Goal: Information Seeking & Learning: Learn about a topic

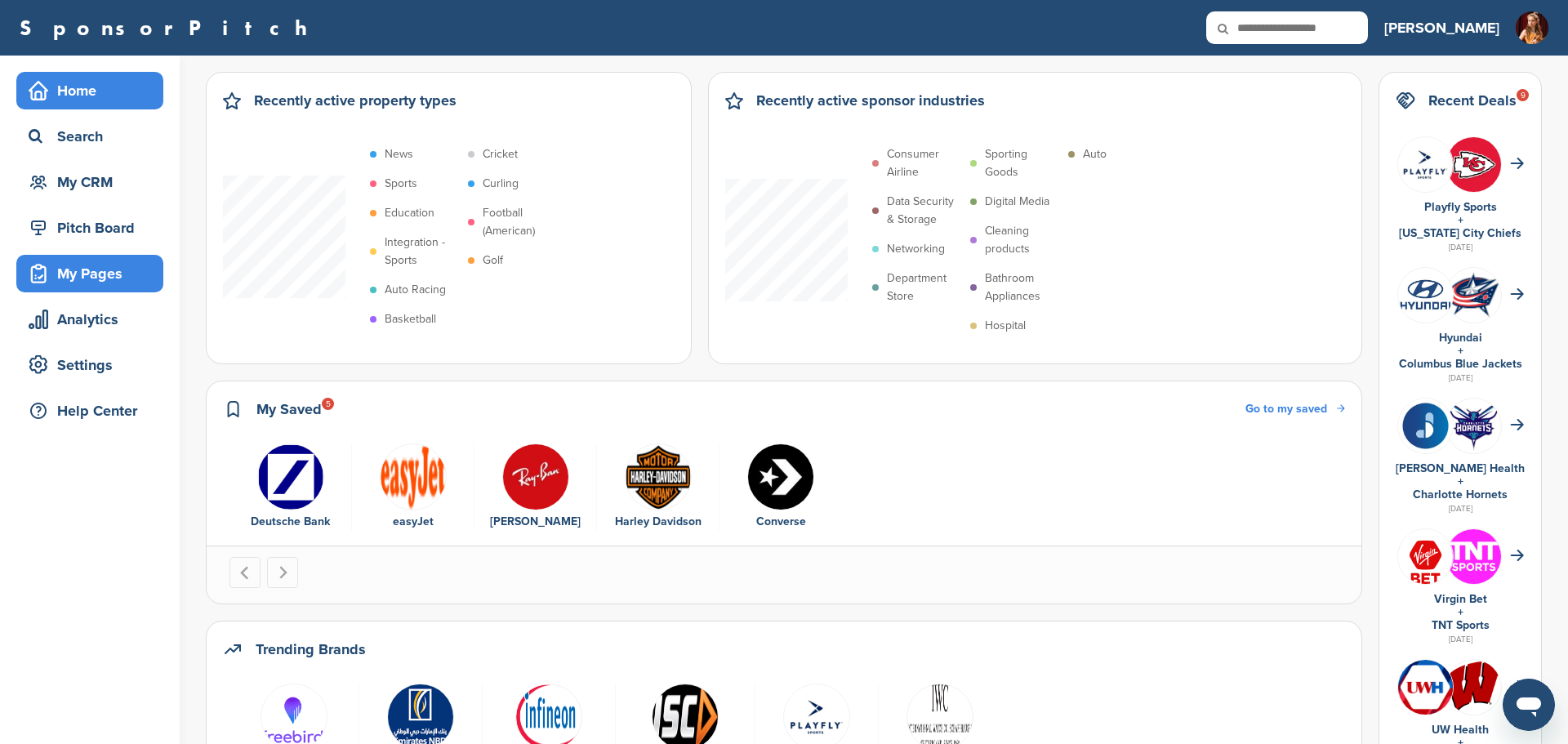
click at [124, 278] on div "My Pages" at bounding box center [94, 273] width 139 height 30
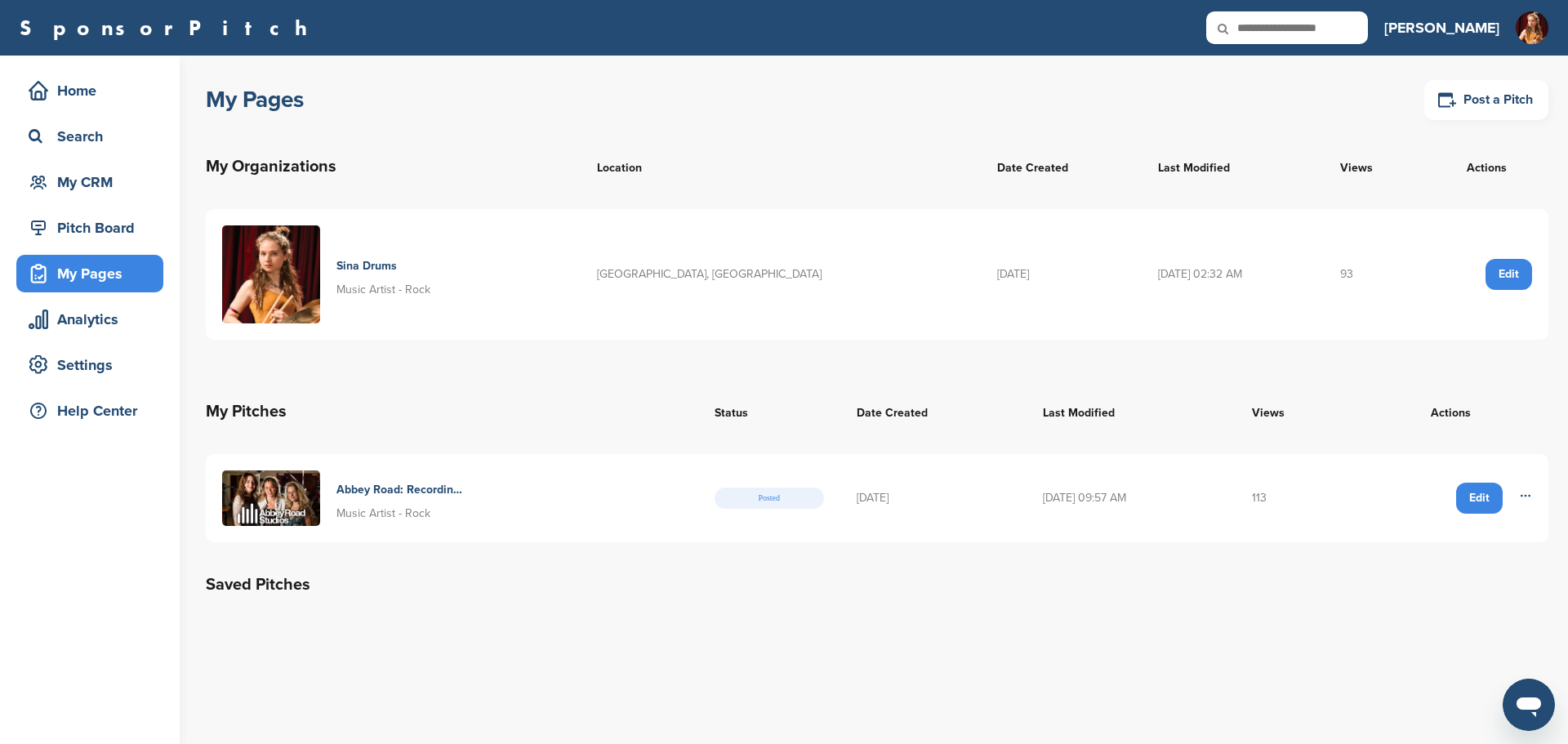
click at [374, 488] on h4 "Abbey Road: Recording In The Most Famous Studio" at bounding box center [399, 490] width 127 height 18
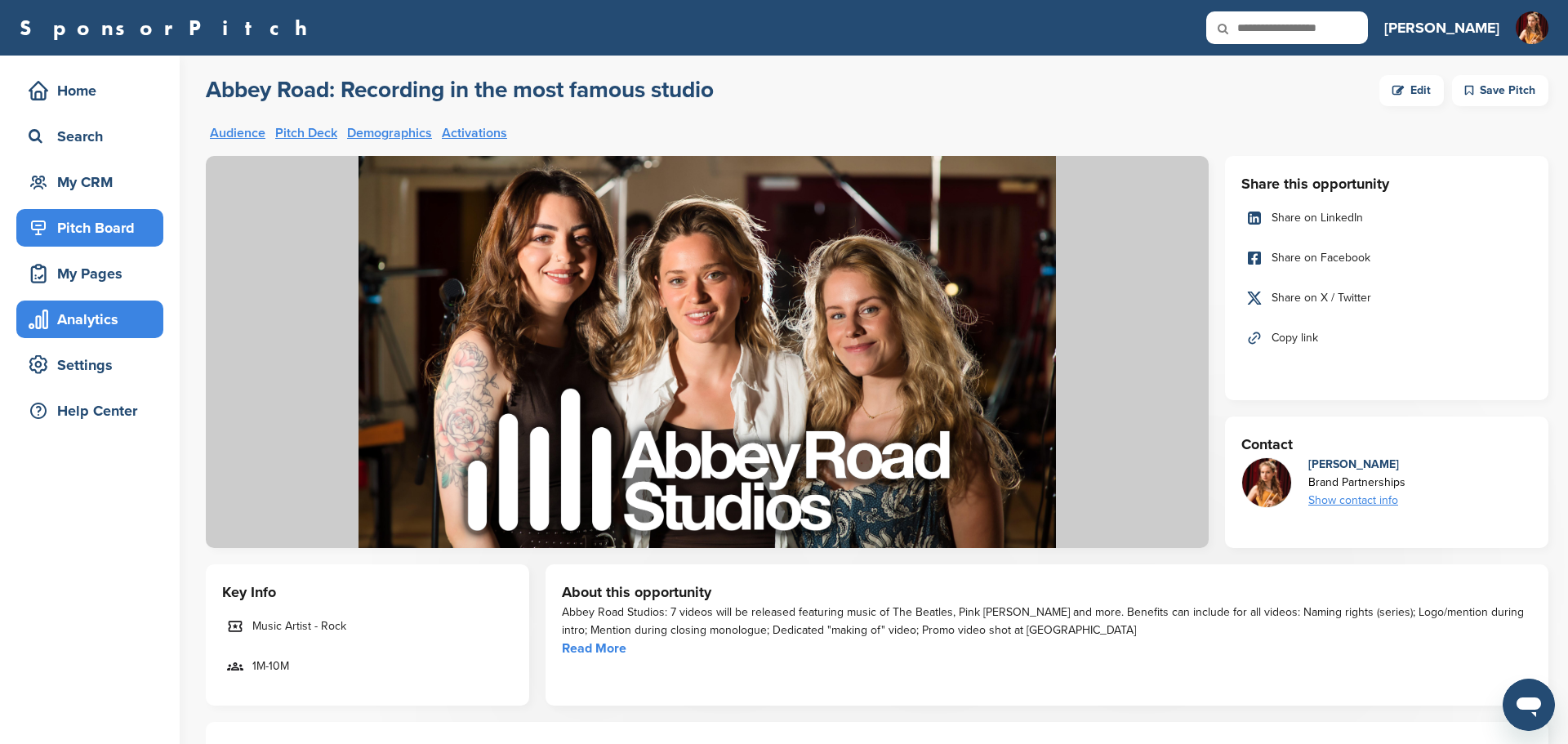
click at [112, 323] on div "Analytics" at bounding box center [94, 319] width 139 height 30
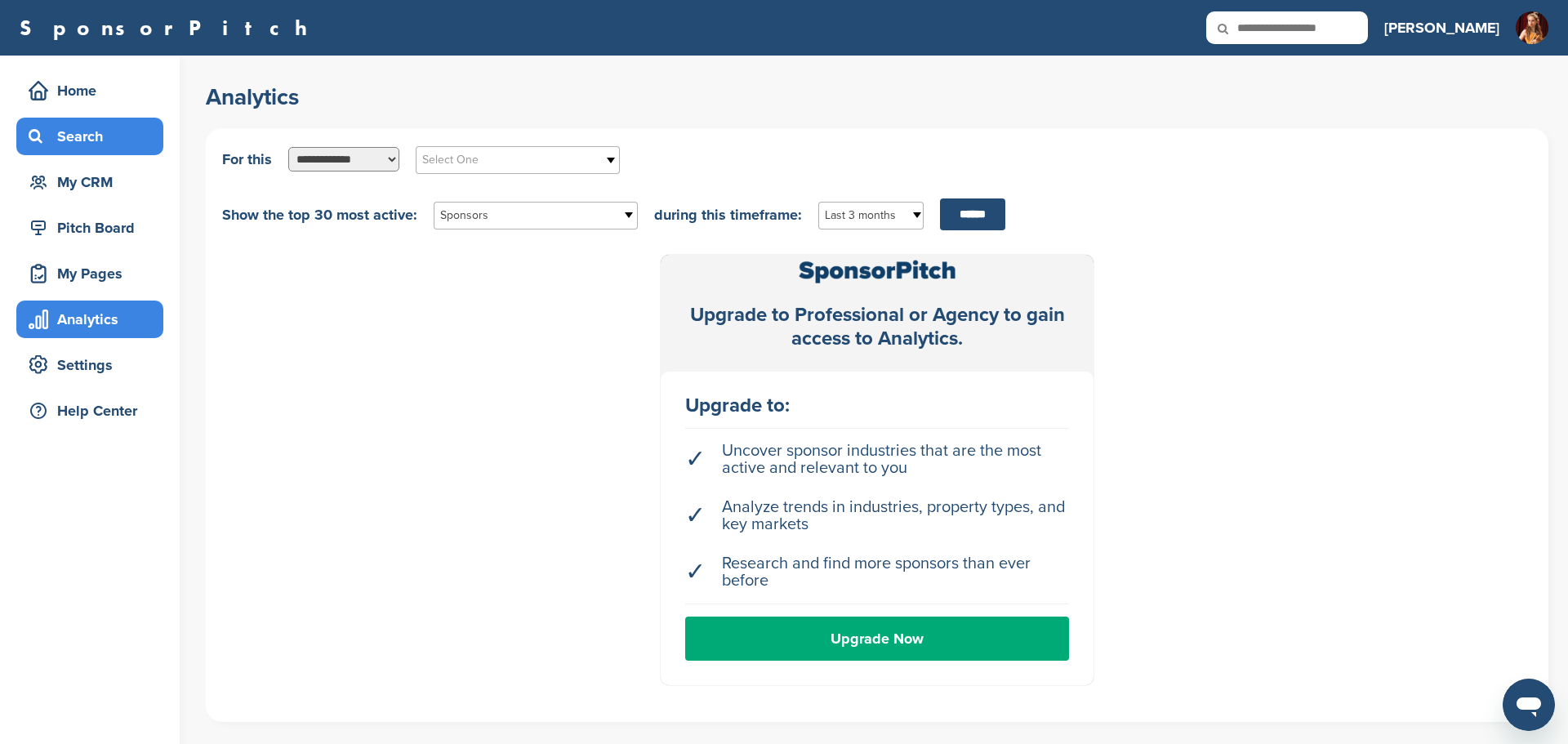
click at [98, 143] on div "Search" at bounding box center [94, 136] width 139 height 30
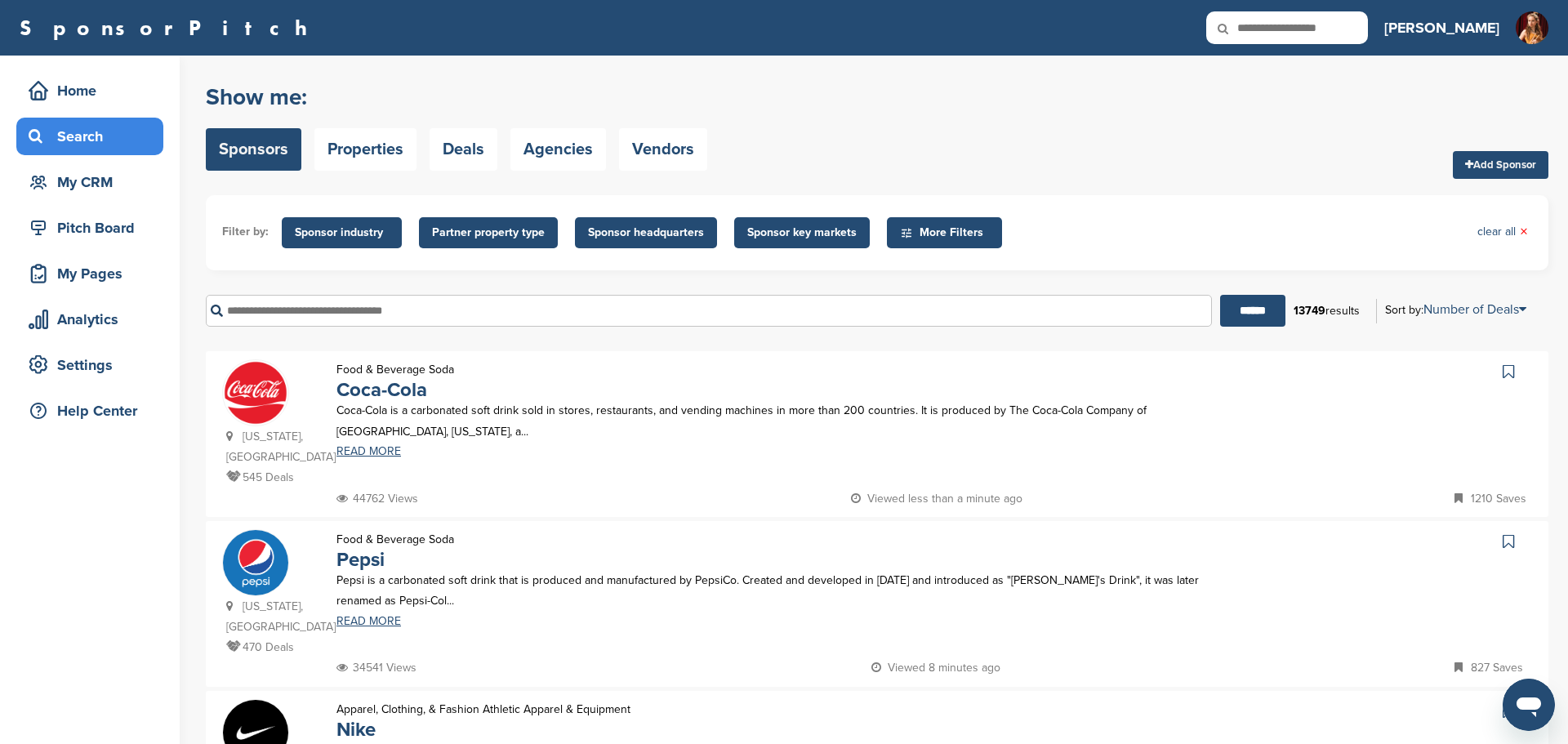
click at [361, 314] on input "text" at bounding box center [708, 311] width 1006 height 31
type input "**********"
click at [1220, 295] on input "******" at bounding box center [1252, 311] width 66 height 31
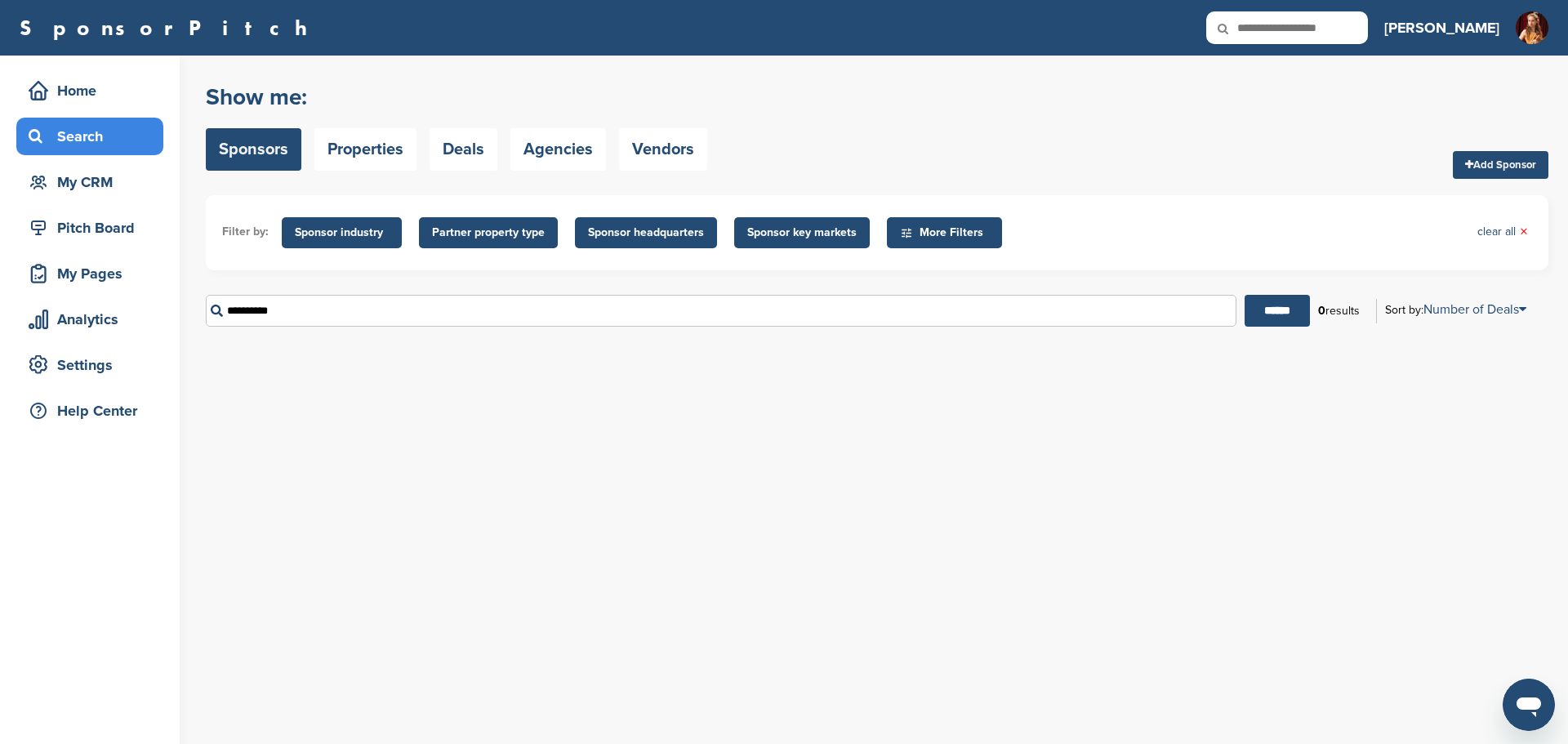
click at [238, 310] on input "**********" at bounding box center [721, 311] width 1030 height 31
click at [943, 226] on span "More Filters" at bounding box center [946, 232] width 94 height 18
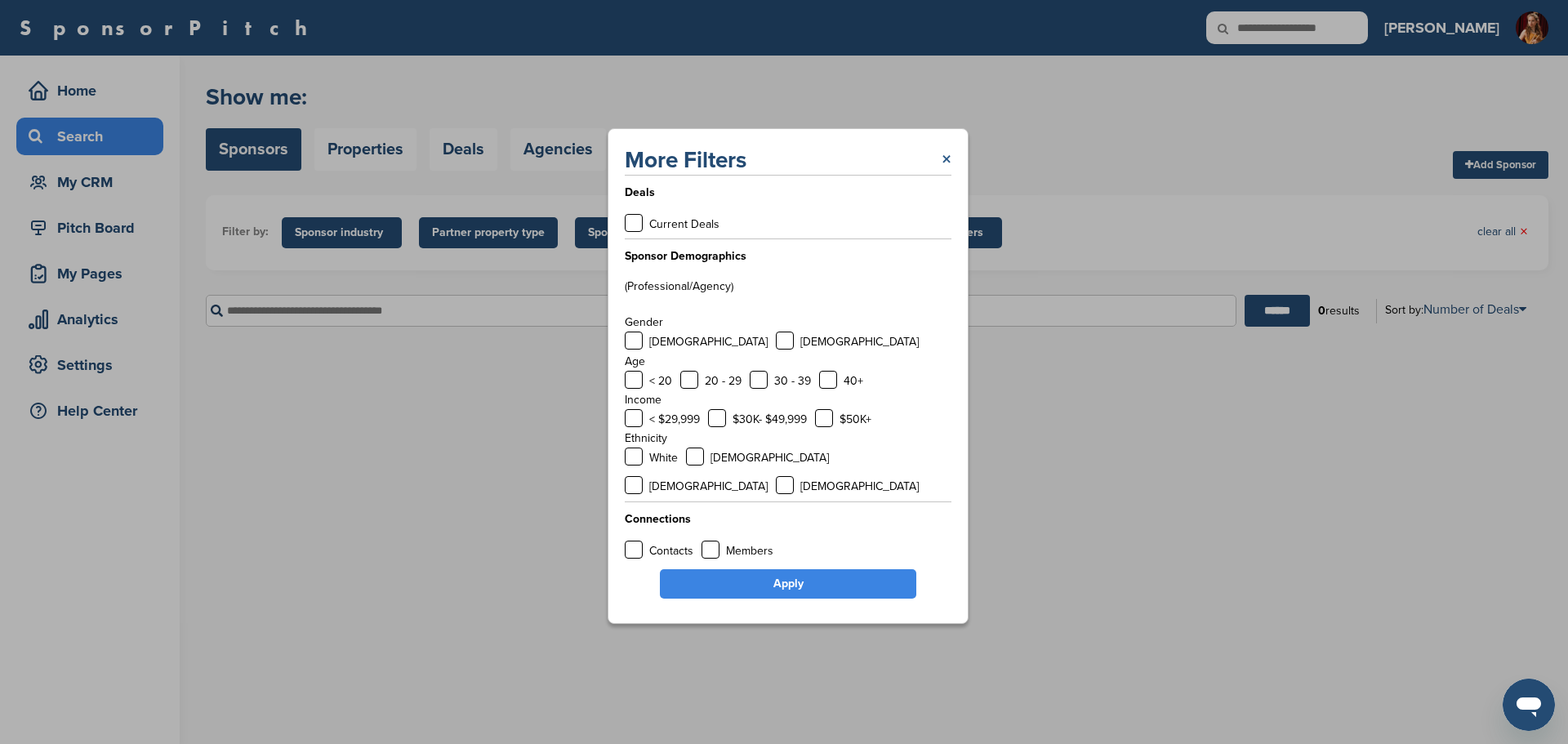
click at [946, 174] on link "×" at bounding box center [946, 160] width 10 height 30
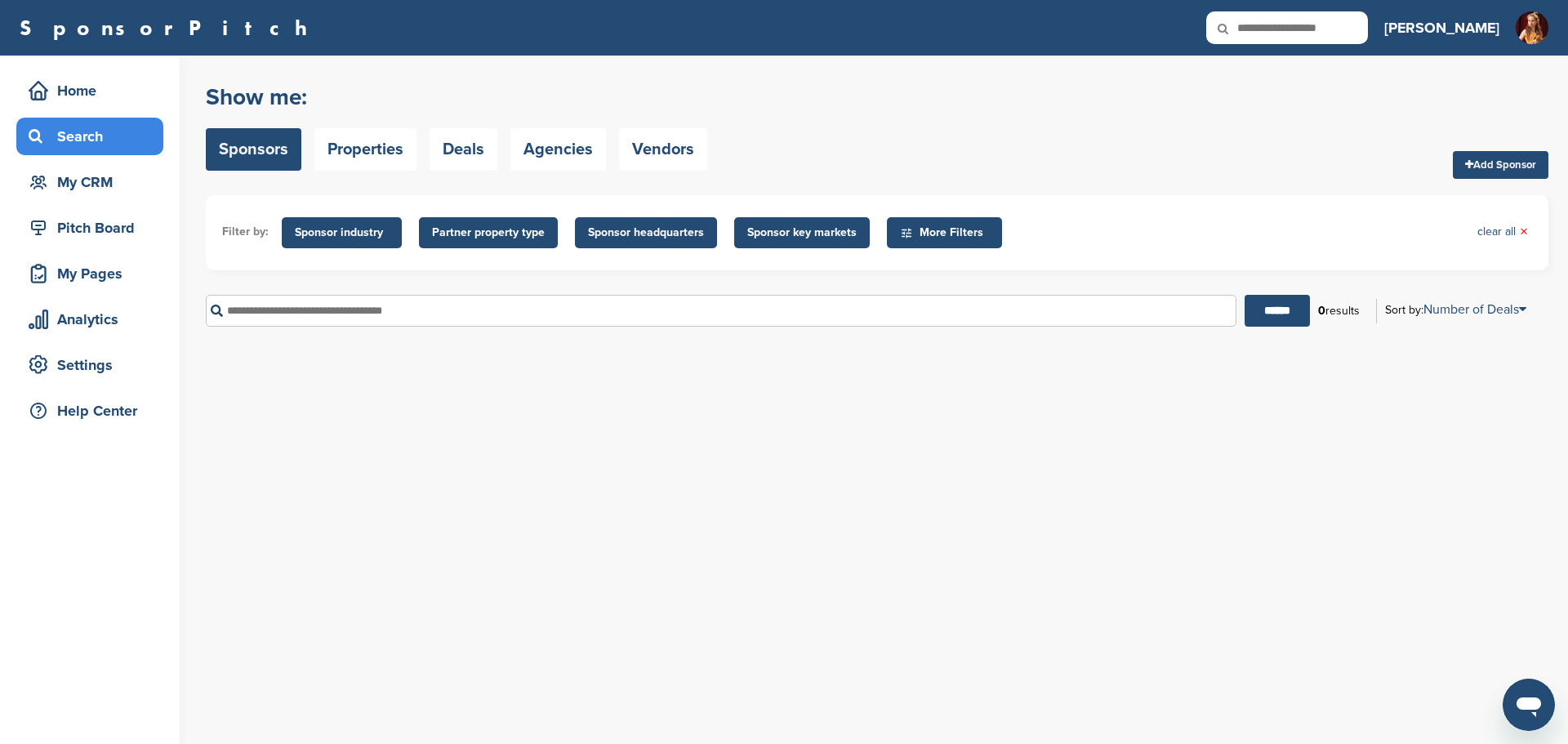
click at [794, 237] on span "Sponsor key markets" at bounding box center [802, 232] width 109 height 18
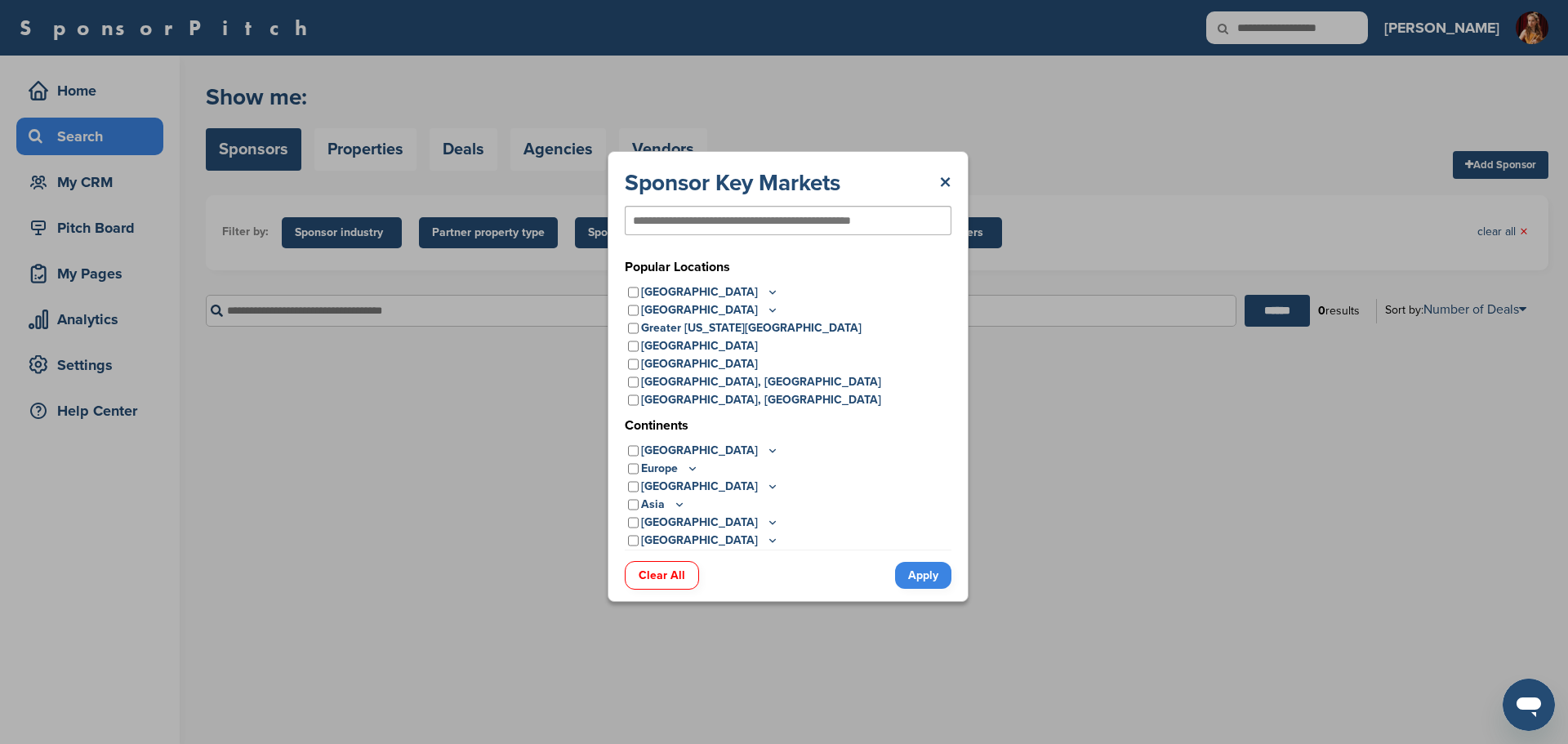
click at [685, 468] on icon at bounding box center [692, 469] width 13 height 14
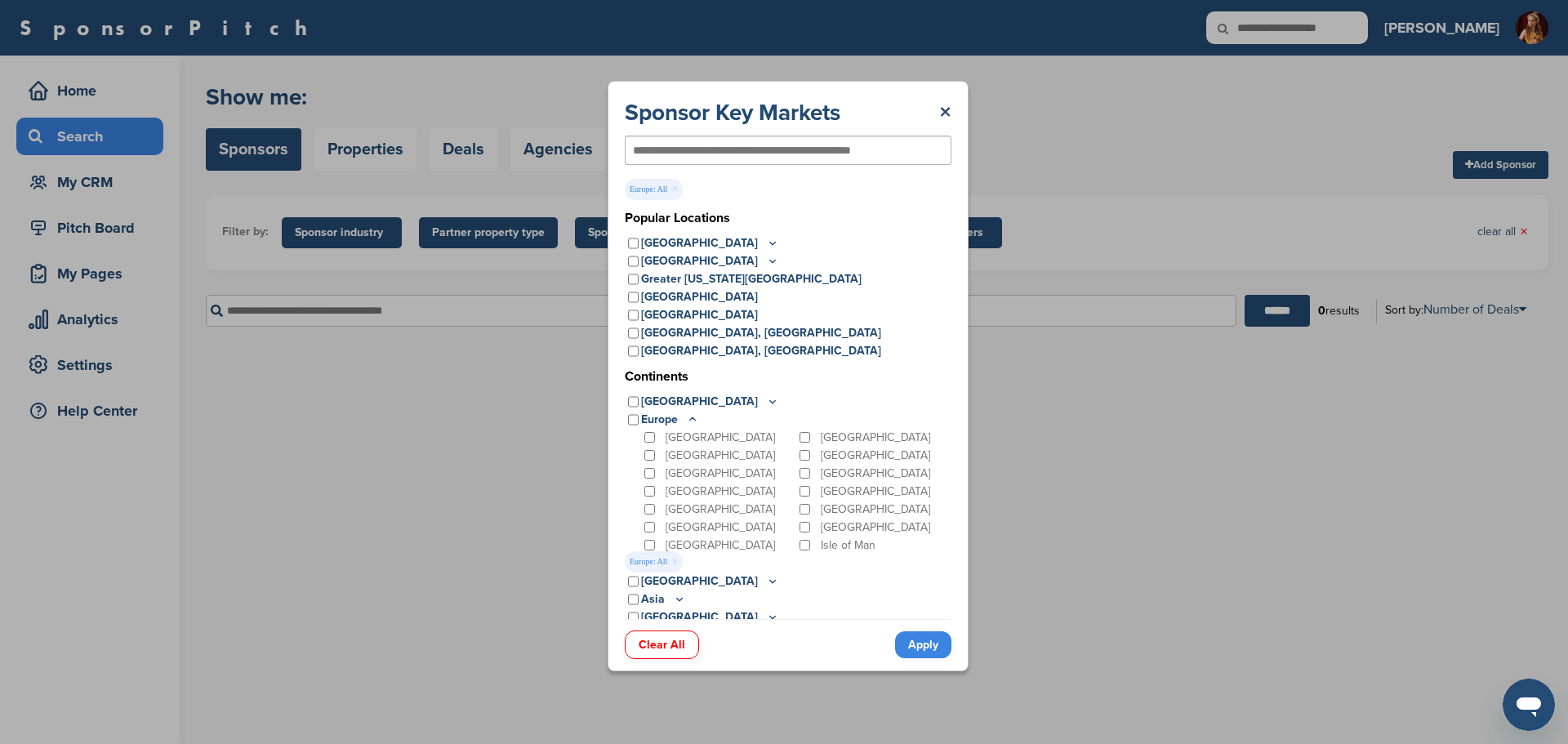
click at [693, 416] on icon at bounding box center [692, 419] width 13 height 14
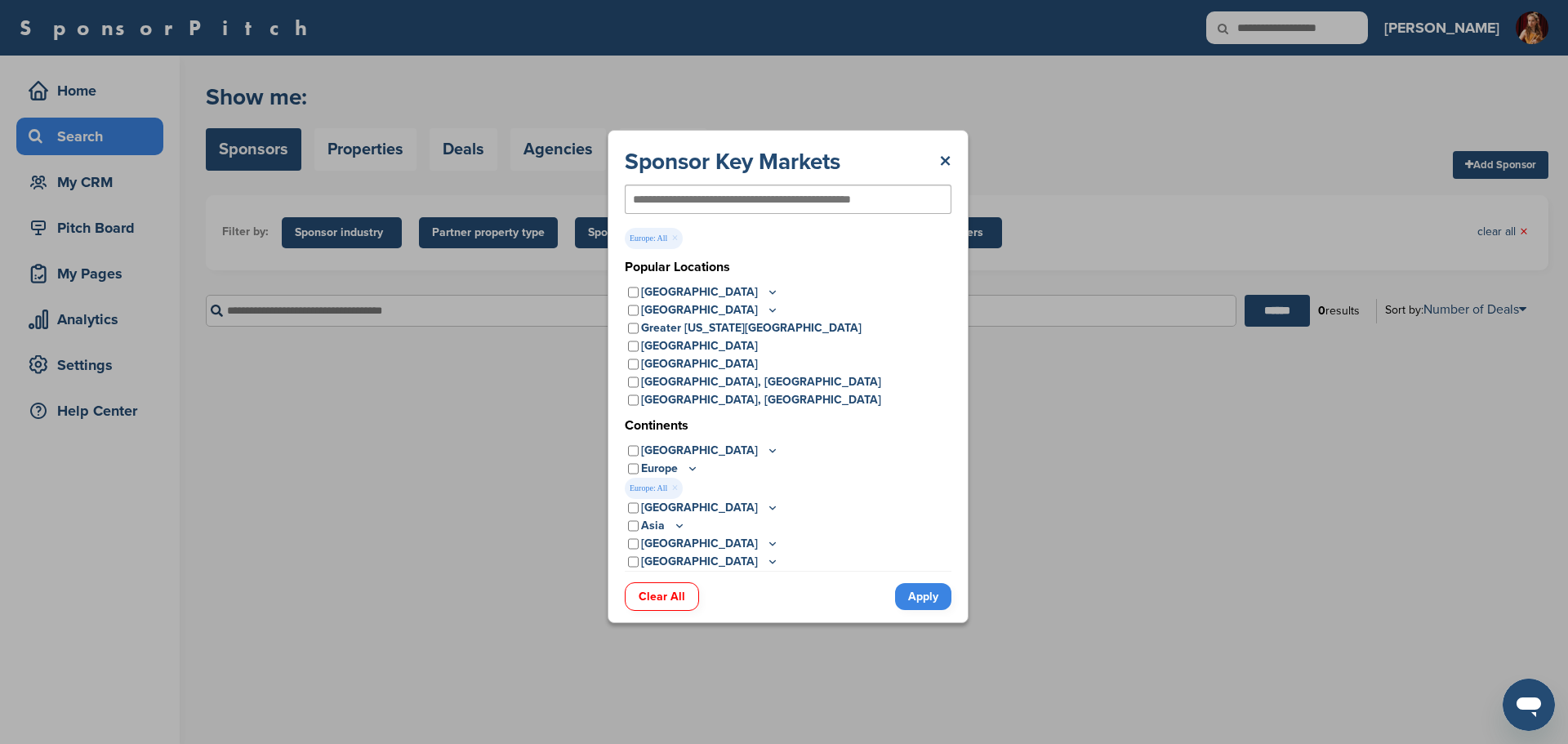
click at [918, 593] on link "Apply" at bounding box center [923, 596] width 56 height 27
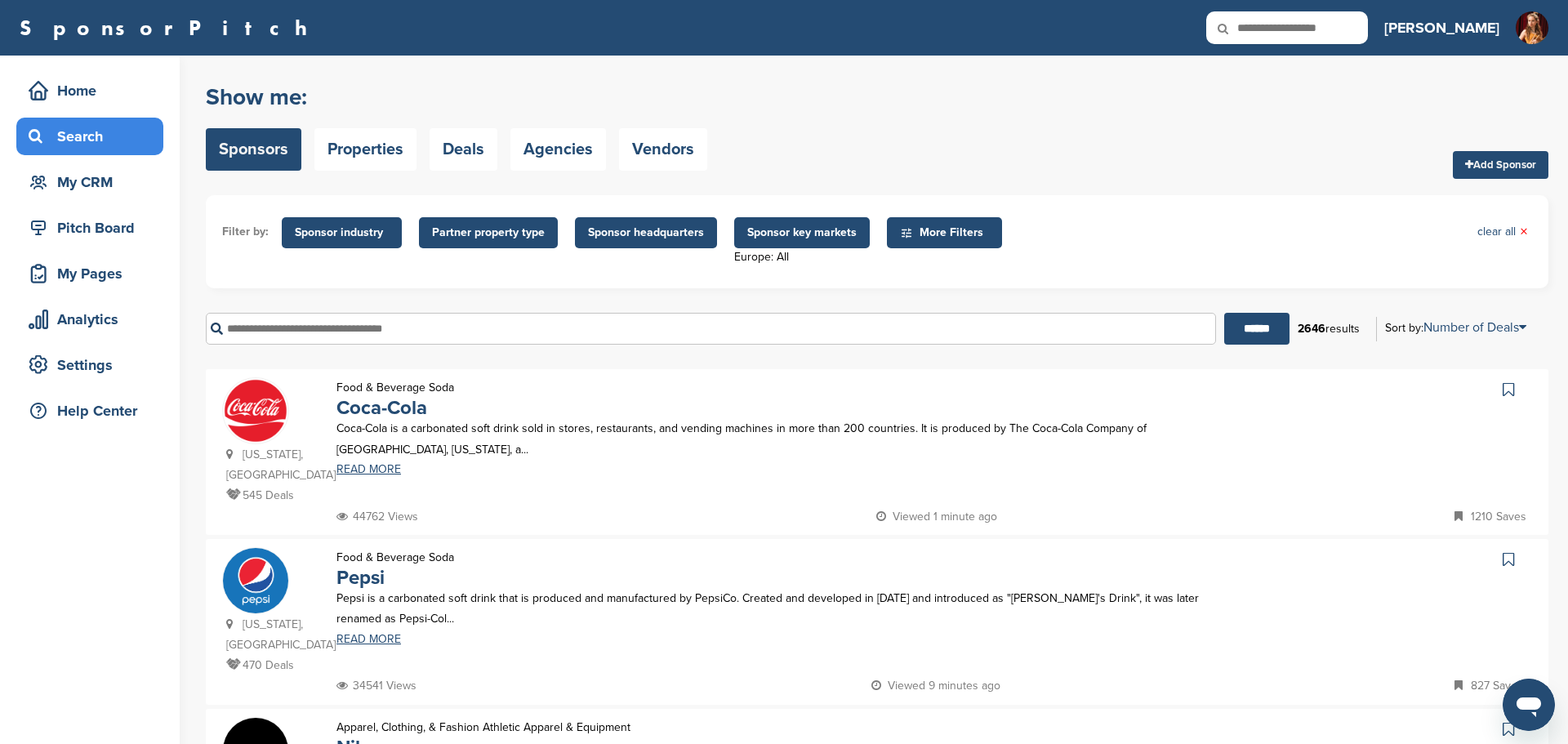
click at [796, 236] on span "Sponsor key markets" at bounding box center [802, 232] width 109 height 18
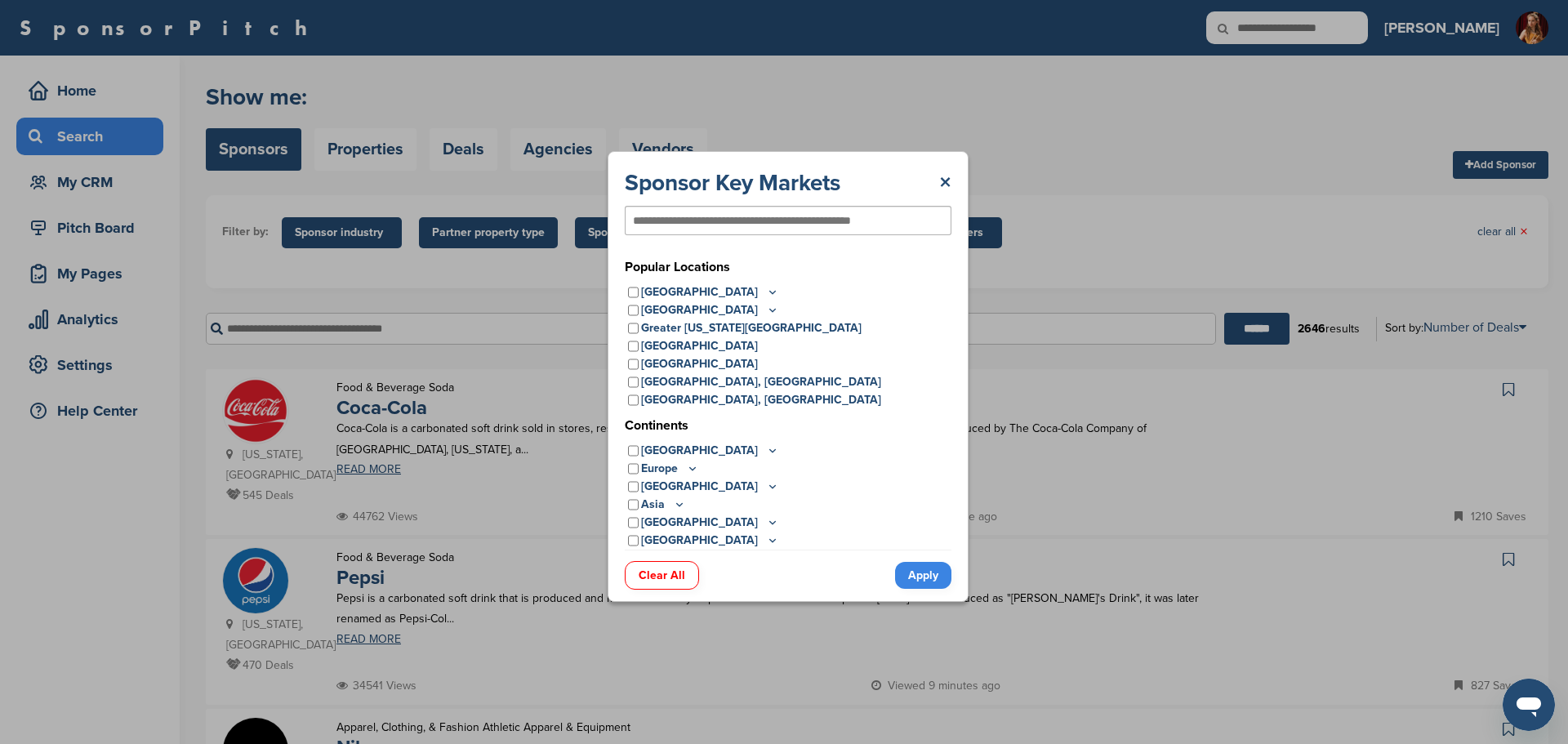
click at [921, 576] on link "Apply" at bounding box center [923, 575] width 56 height 27
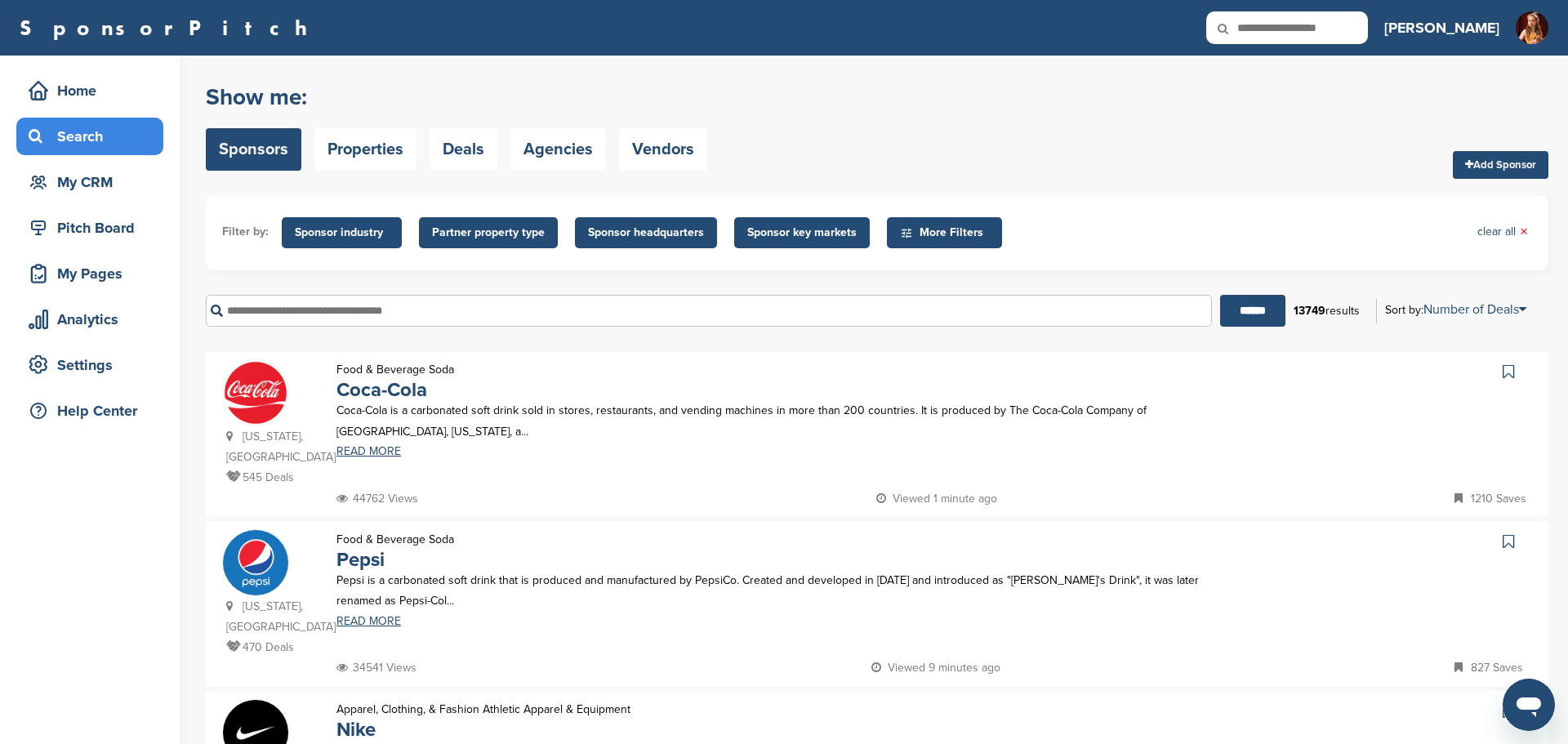
click at [486, 232] on span "Partner property type" at bounding box center [488, 232] width 112 height 18
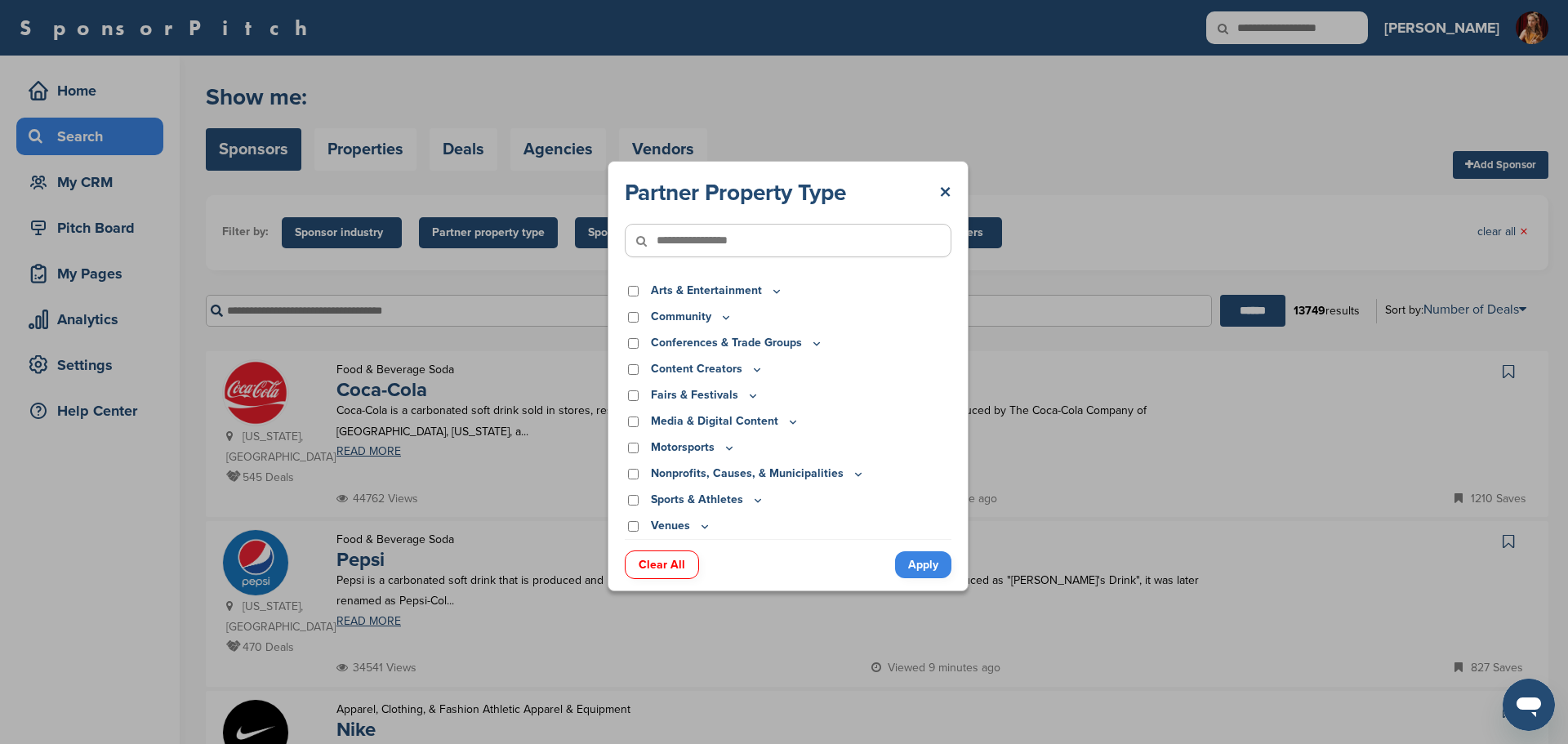
click at [790, 422] on icon at bounding box center [793, 422] width 6 height 3
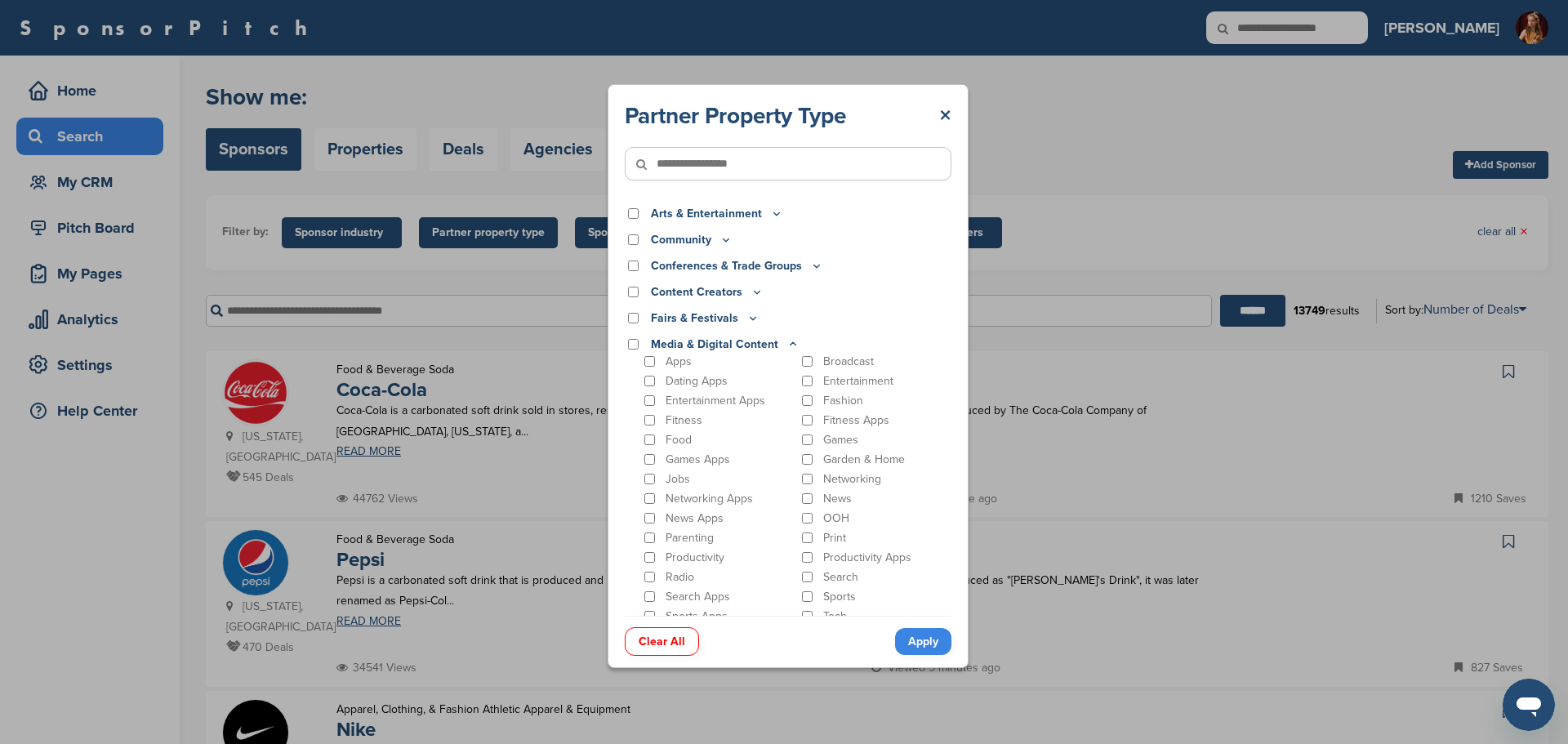
click at [790, 344] on icon at bounding box center [793, 344] width 6 height 3
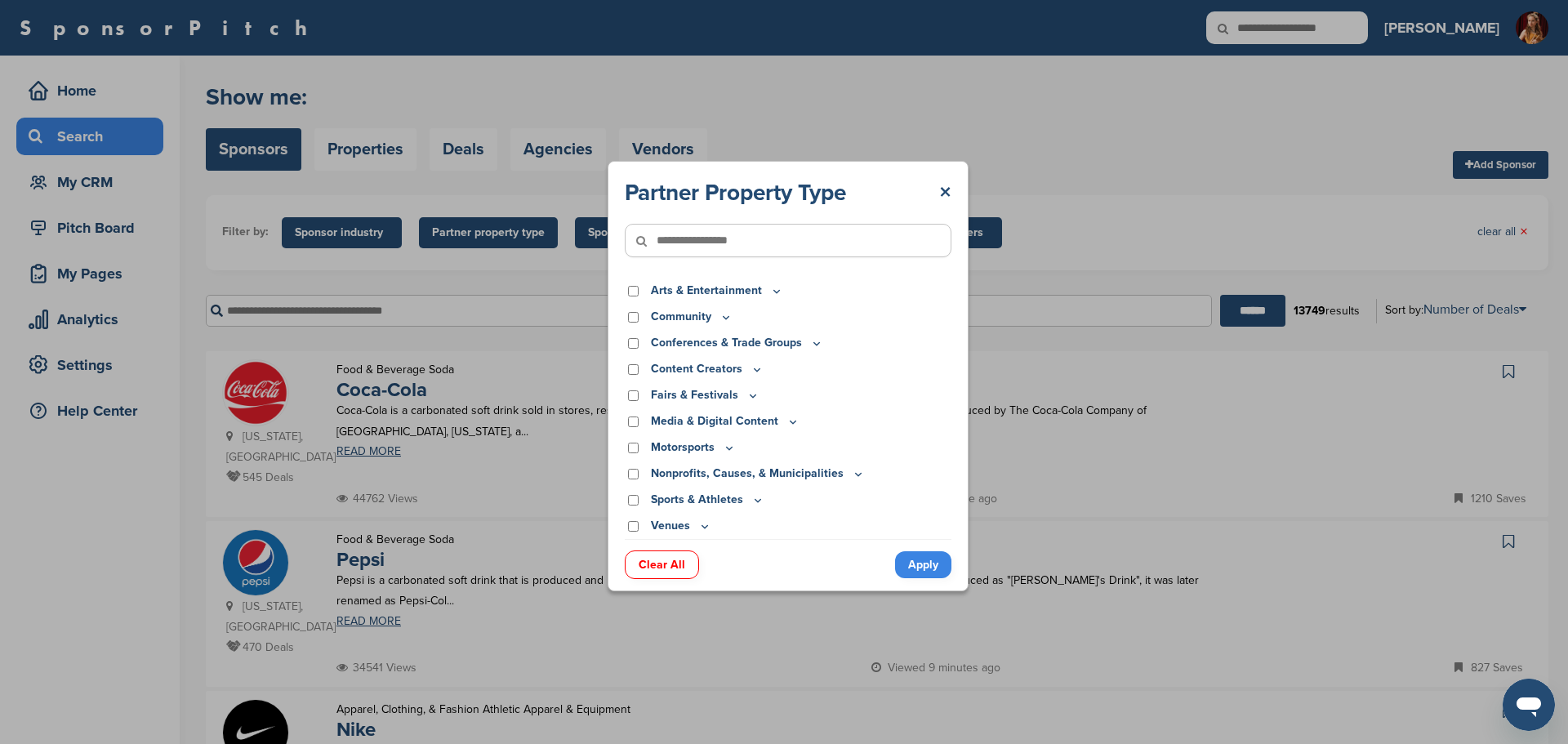
click at [755, 372] on icon at bounding box center [757, 370] width 13 height 14
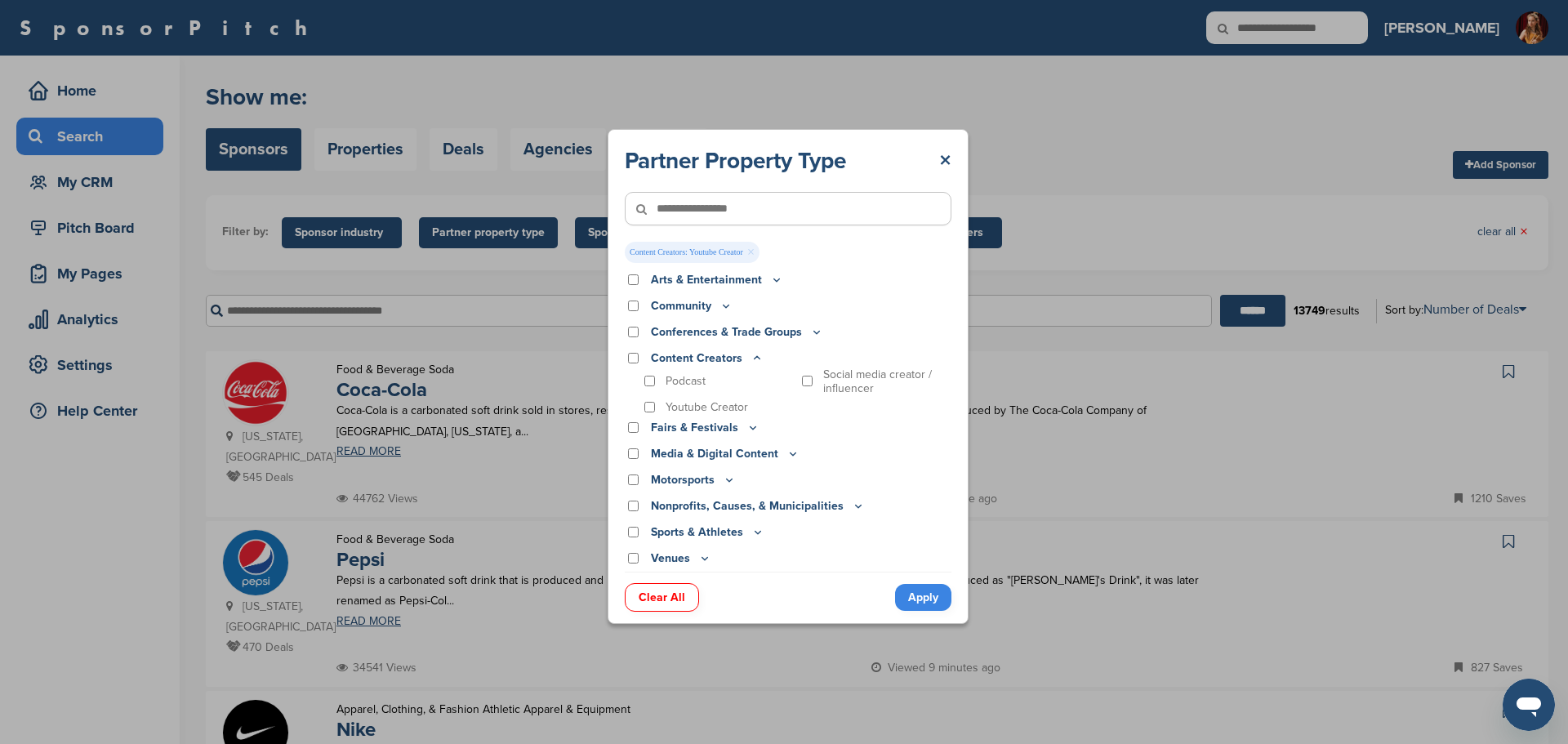
click at [930, 593] on link "Apply" at bounding box center [923, 597] width 56 height 27
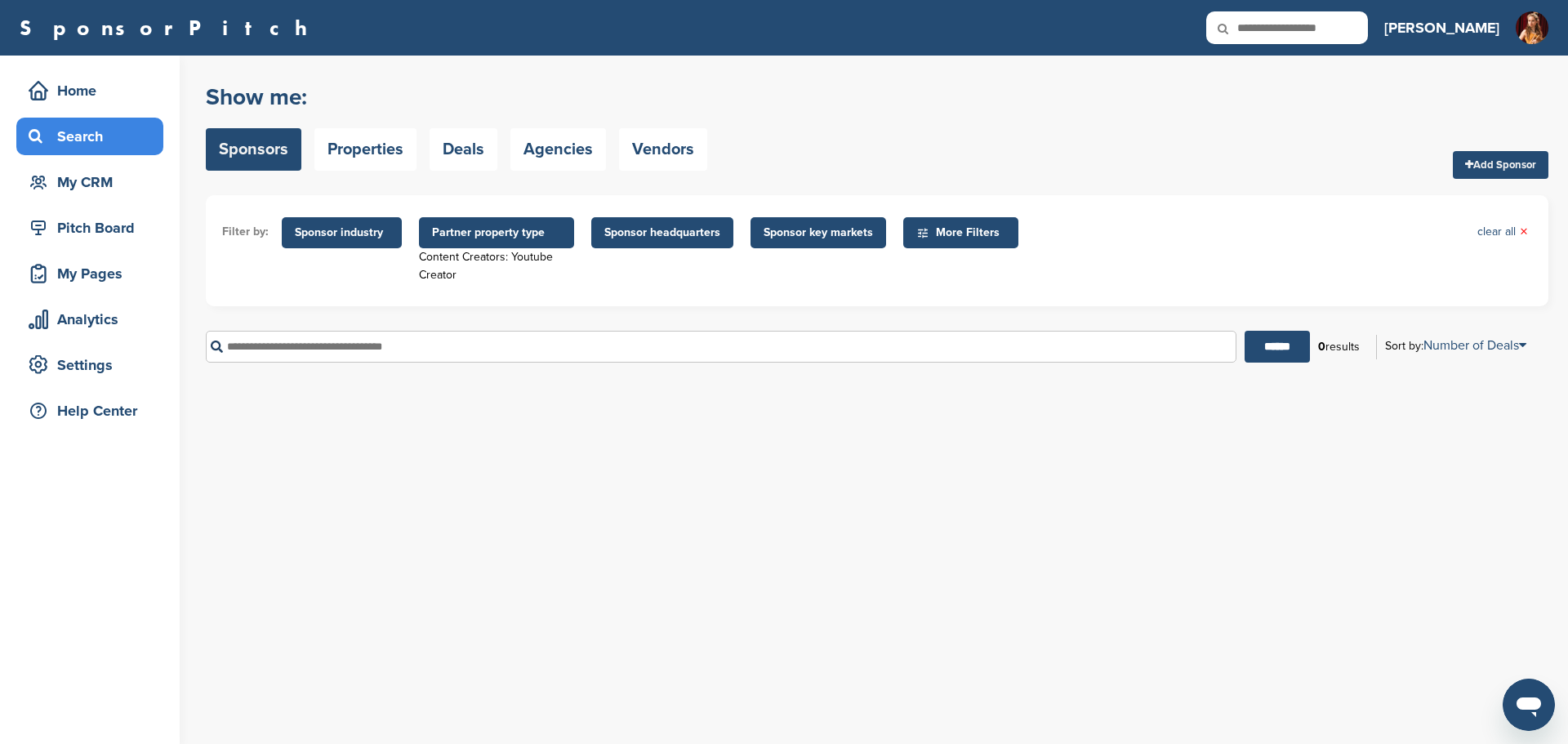
click at [511, 236] on span "Partner property type" at bounding box center [497, 232] width 129 height 18
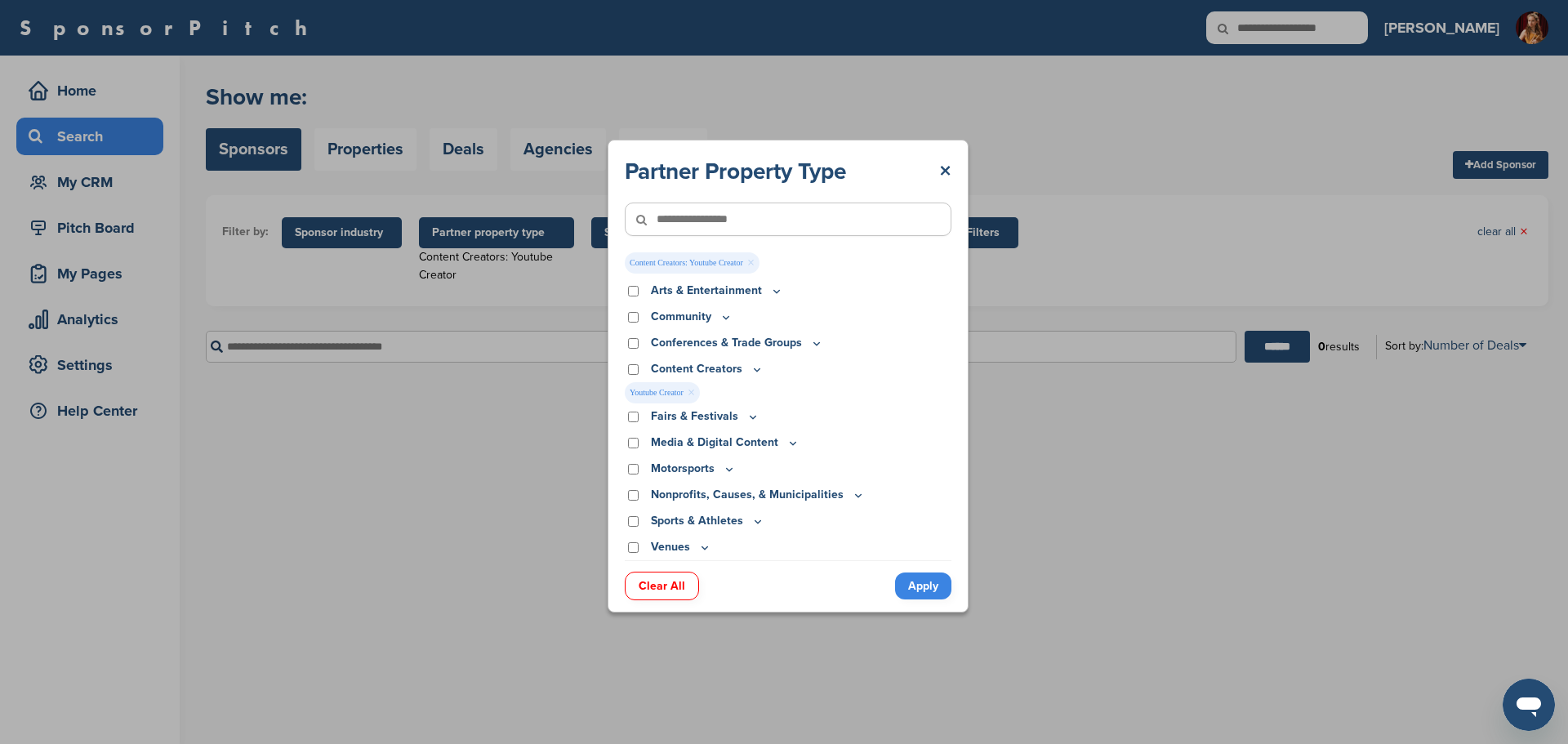
click at [654, 577] on link "Clear All" at bounding box center [662, 586] width 74 height 29
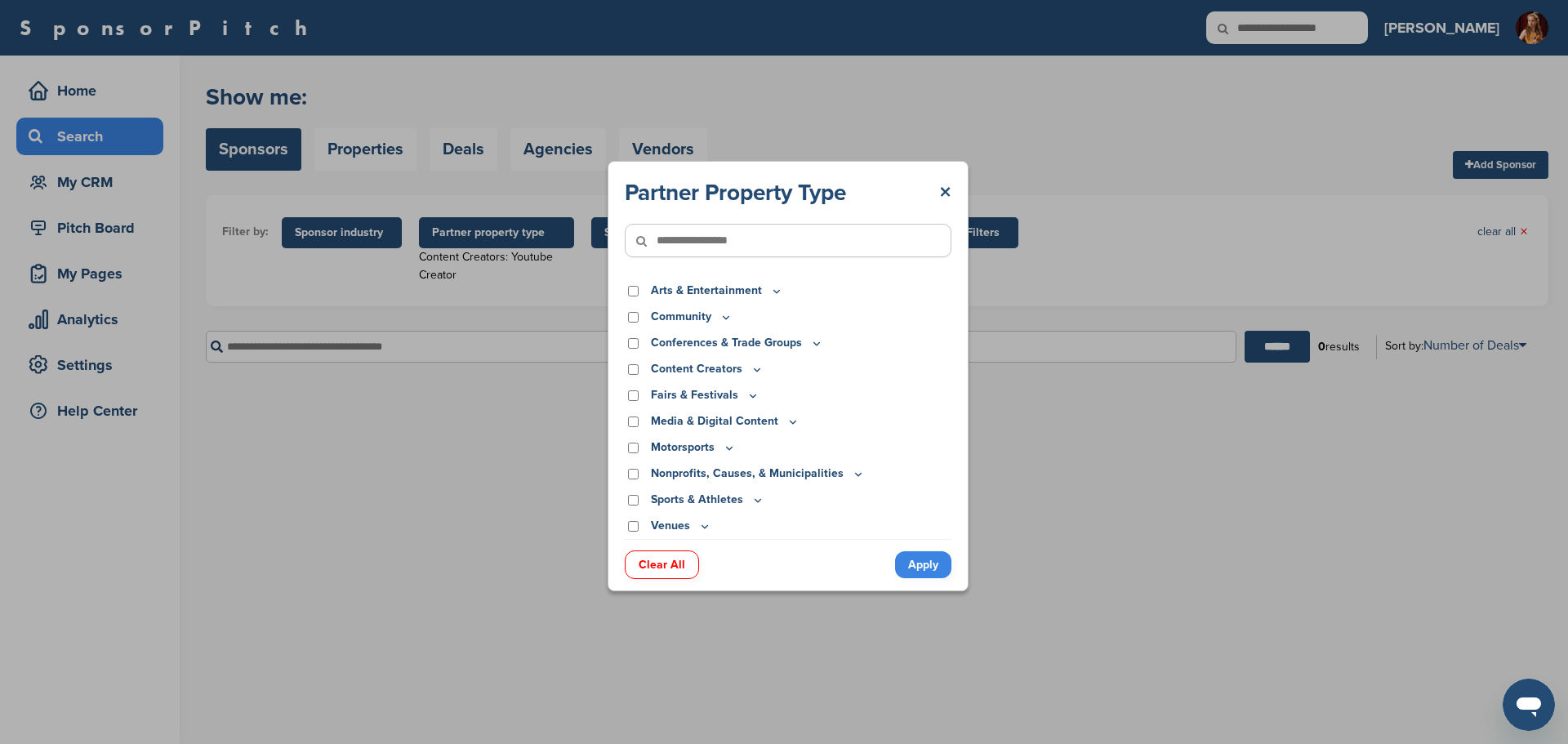
click at [772, 288] on icon at bounding box center [777, 291] width 13 height 14
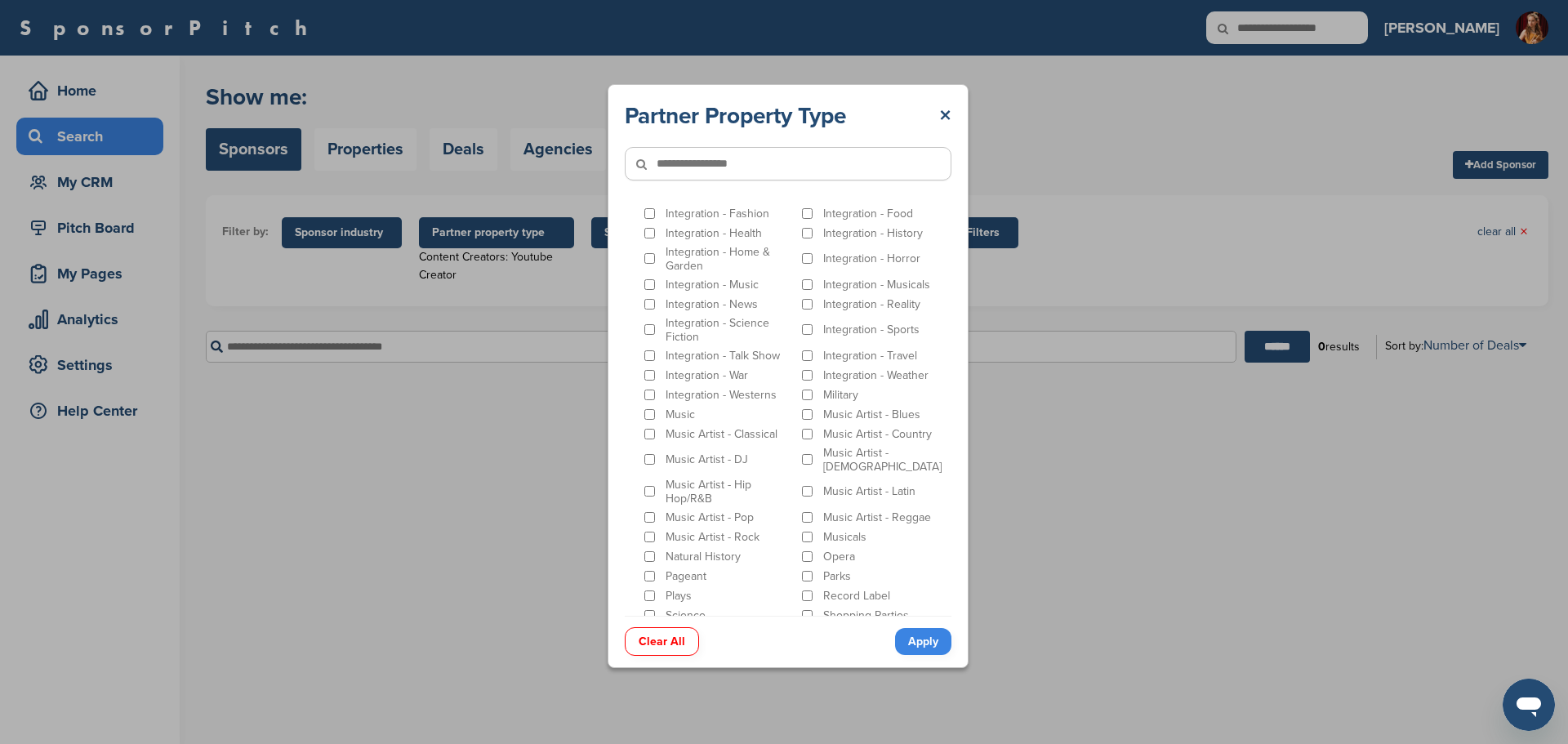
scroll to position [285, 0]
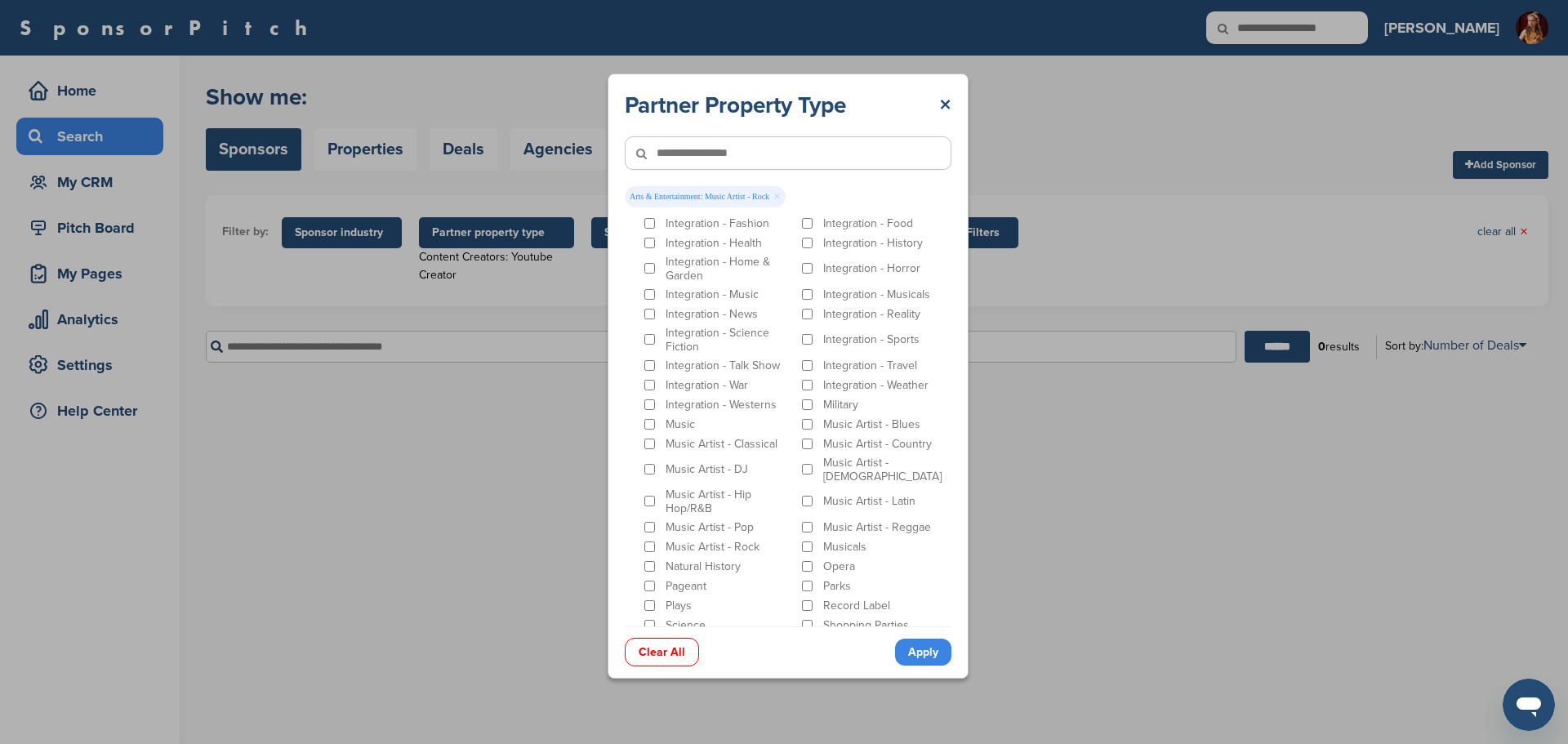
click at [921, 651] on link "Apply" at bounding box center [923, 653] width 56 height 27
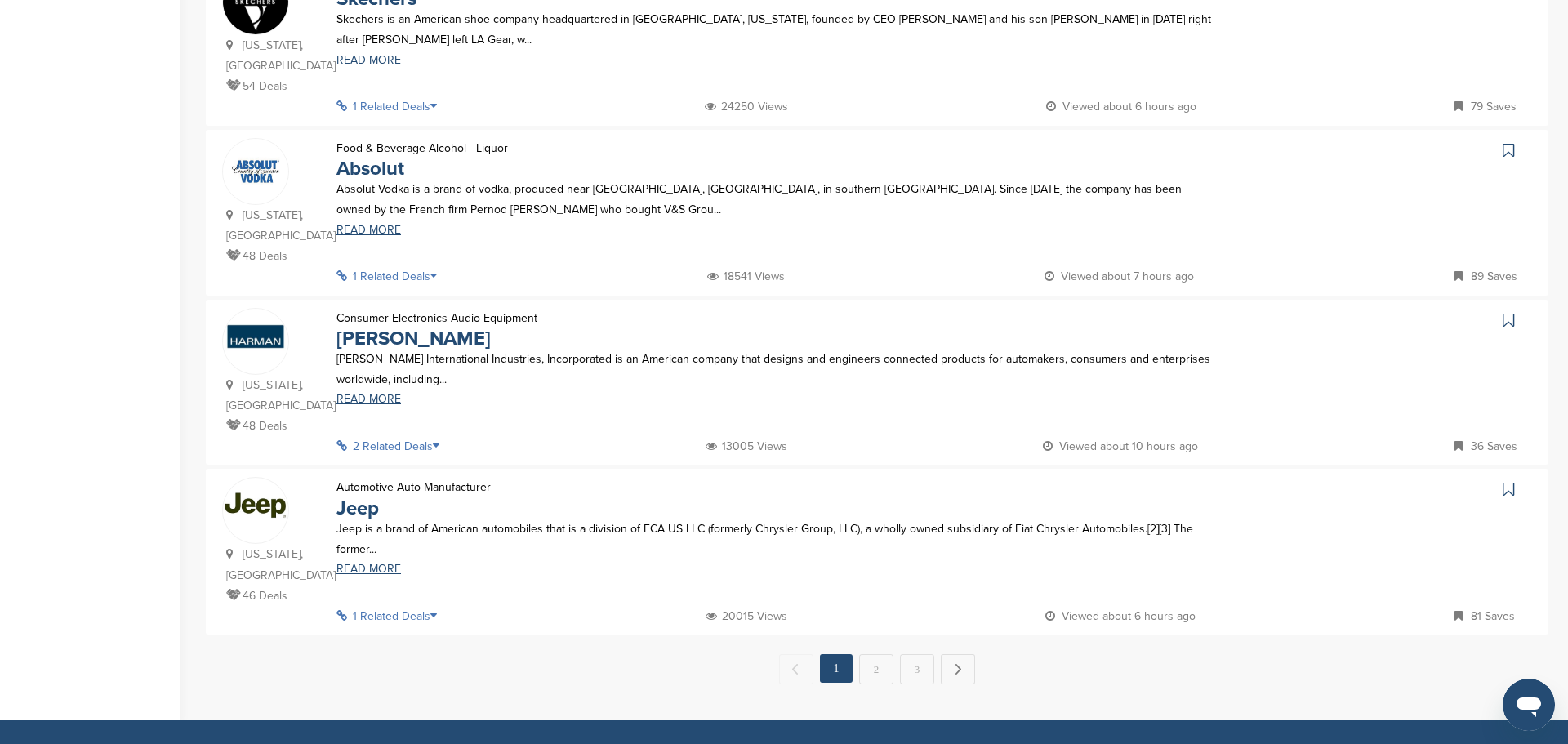
scroll to position [1505, 0]
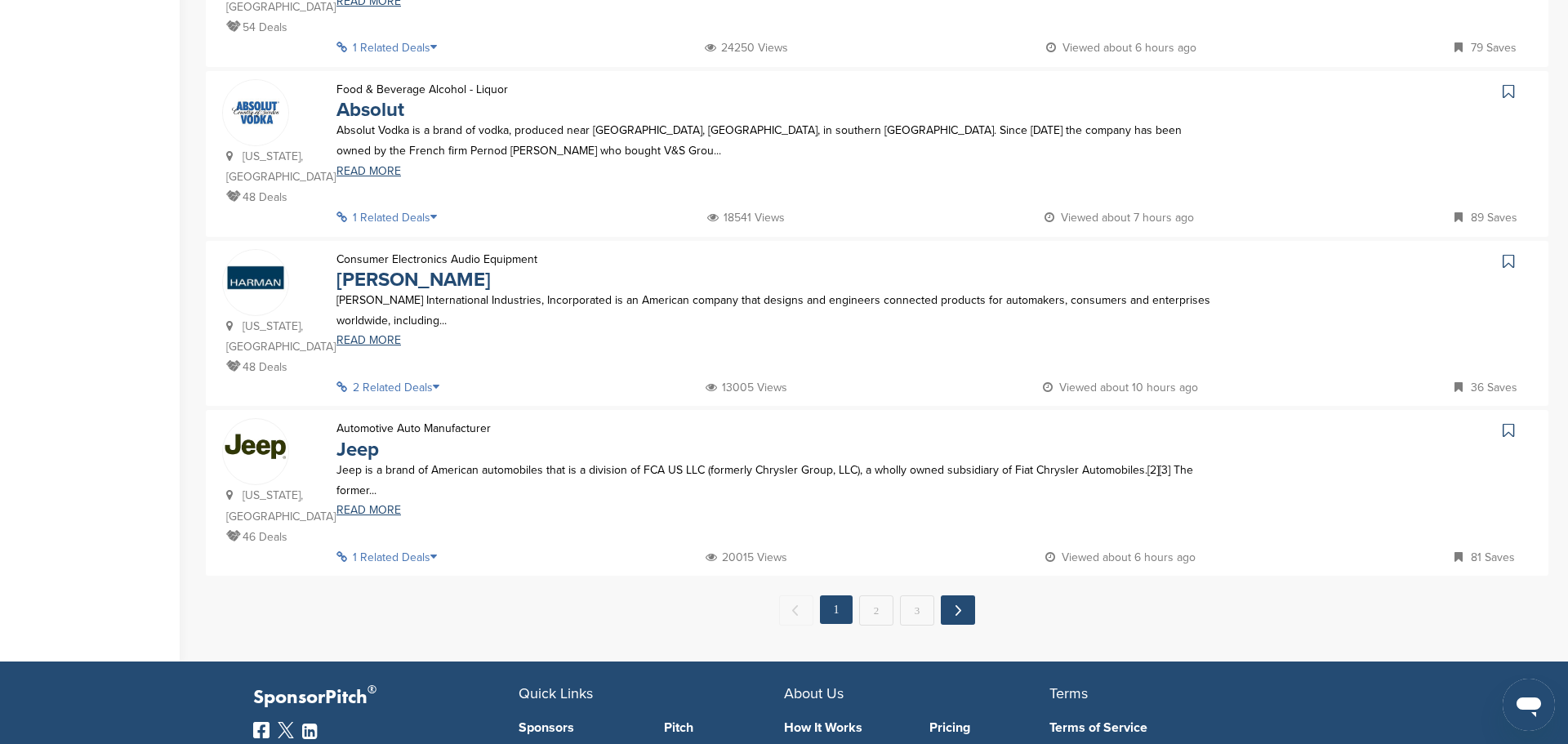
click at [953, 595] on link "Next →" at bounding box center [958, 610] width 34 height 30
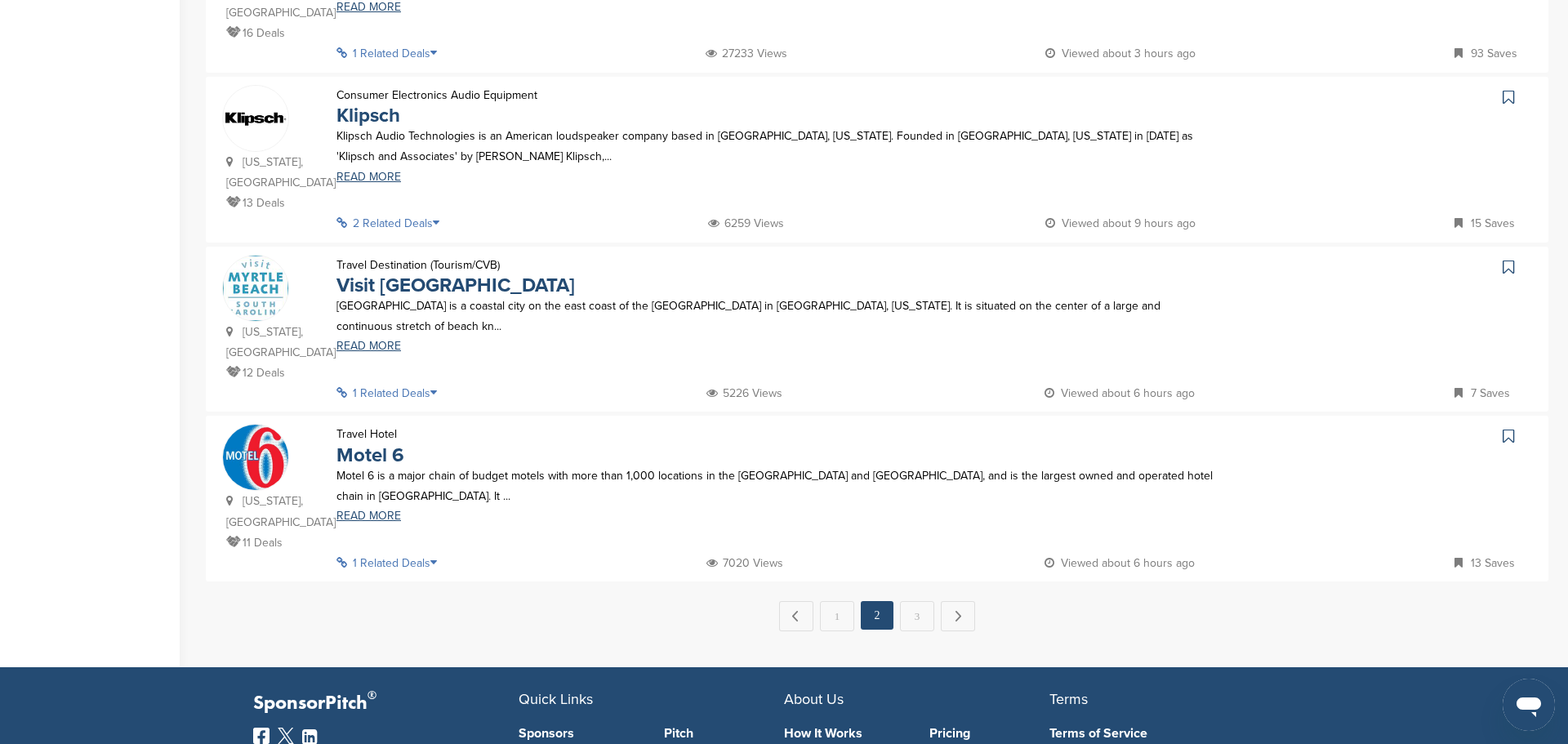
scroll to position [1660, 0]
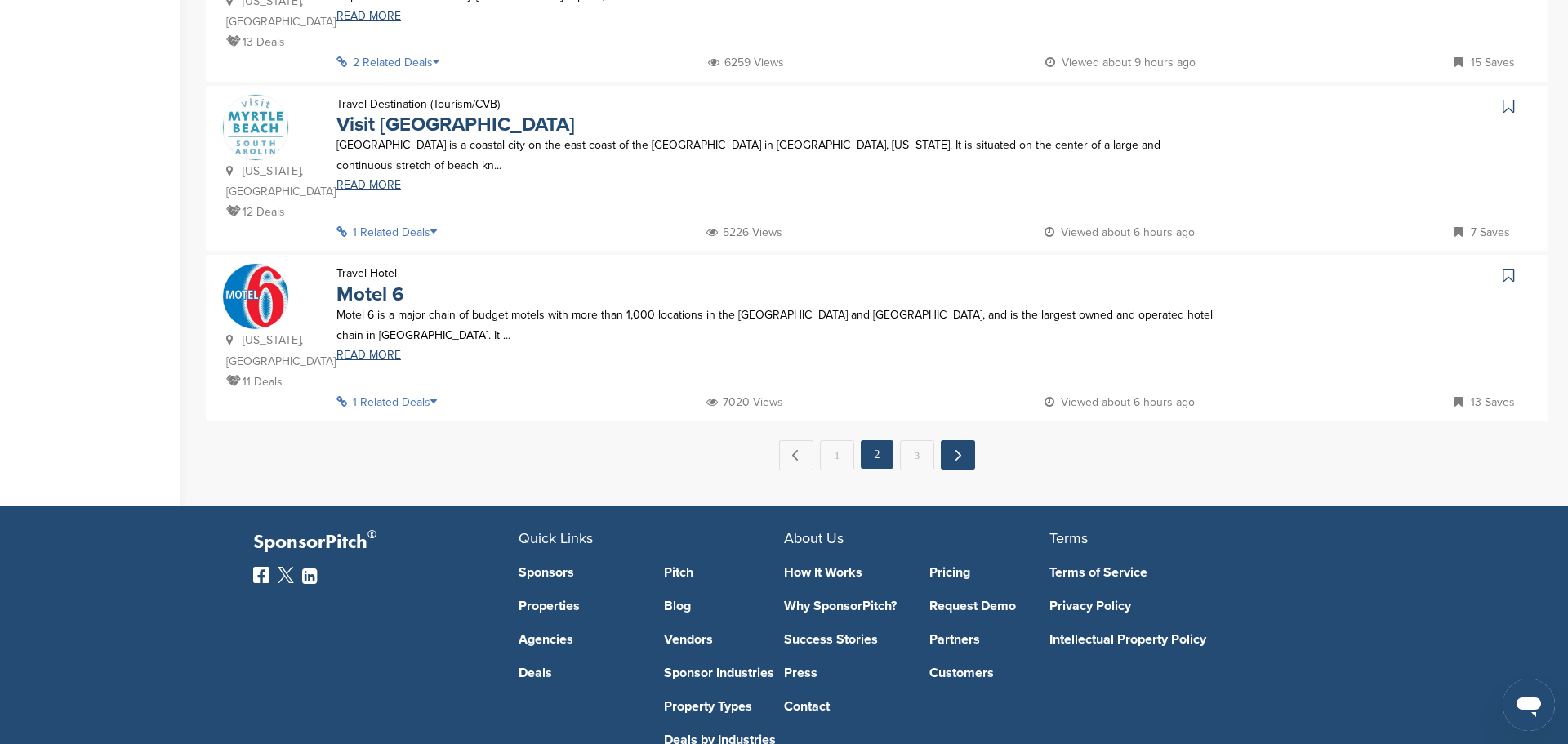
click at [955, 440] on link "Next →" at bounding box center [958, 454] width 34 height 30
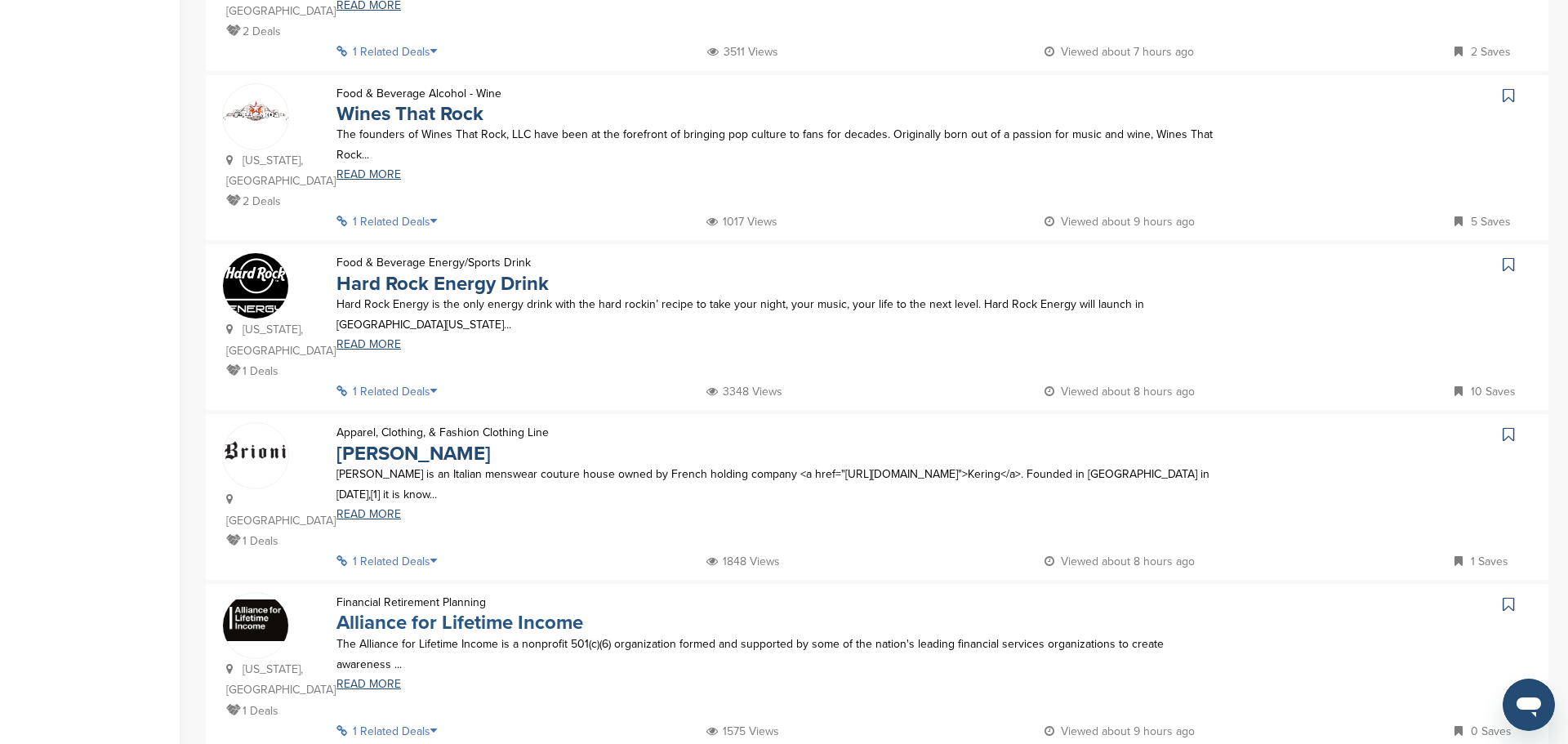
scroll to position [1307, 0]
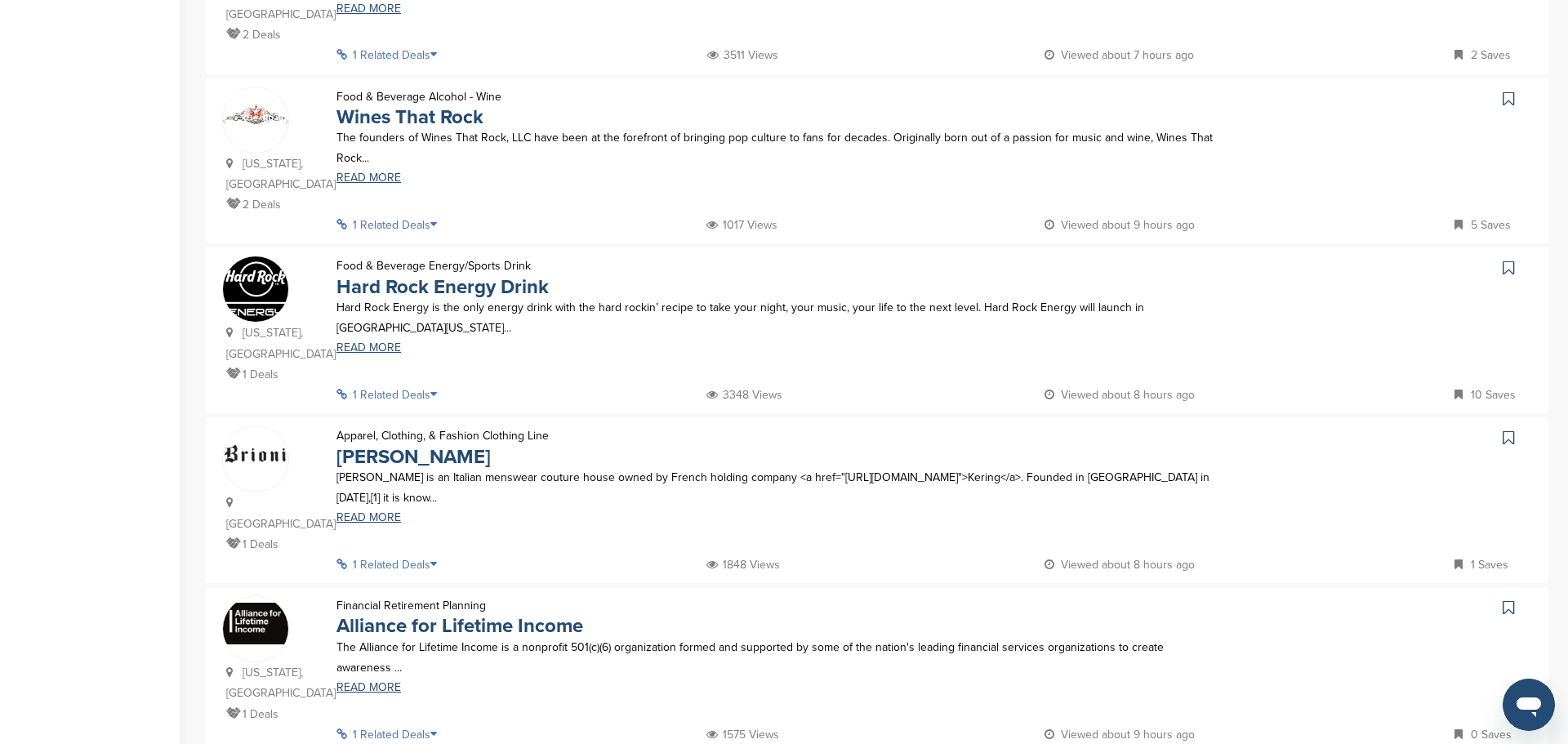
click at [439, 389] on icon at bounding box center [438, 394] width 16 height 11
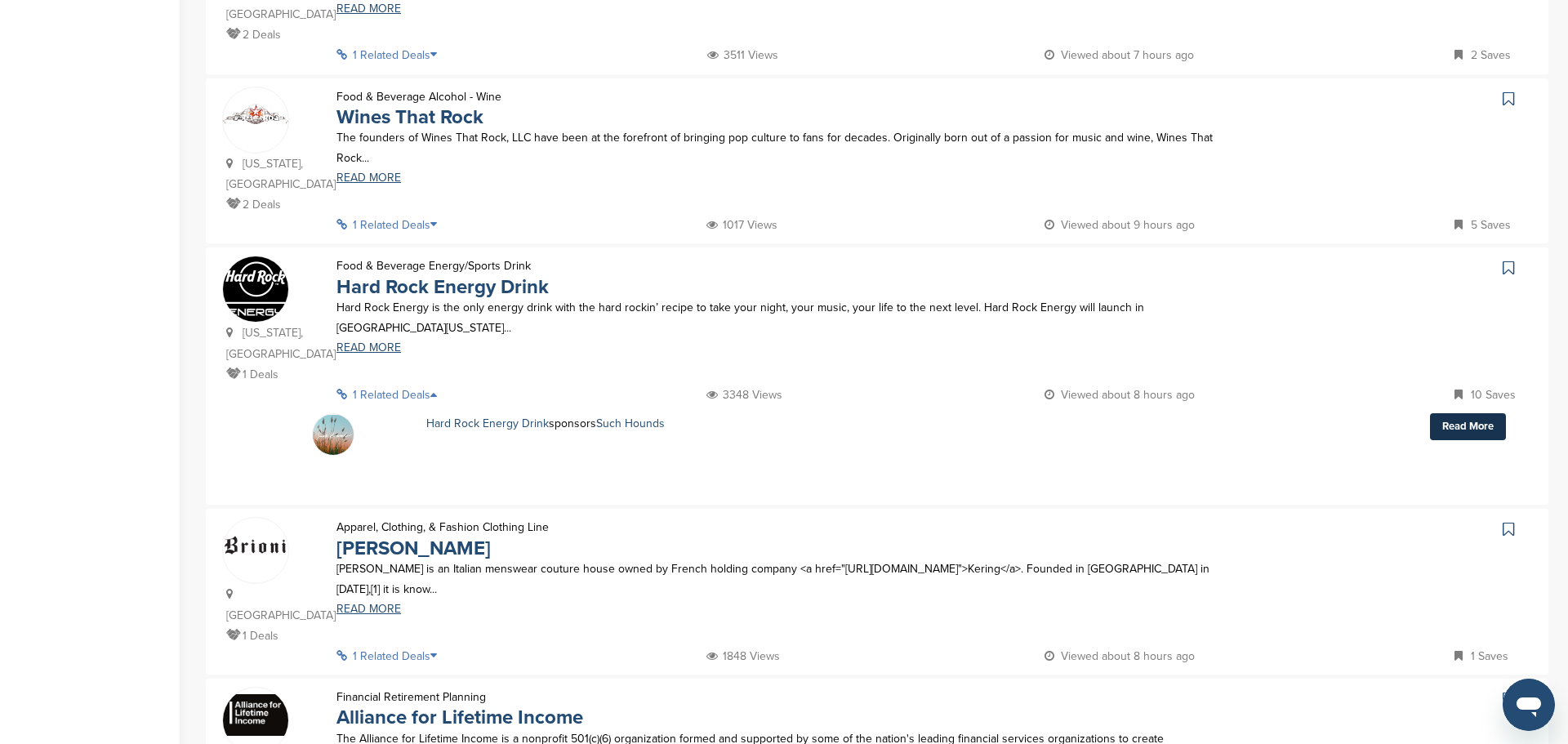
click at [1459, 413] on link "Read More" at bounding box center [1468, 427] width 76 height 27
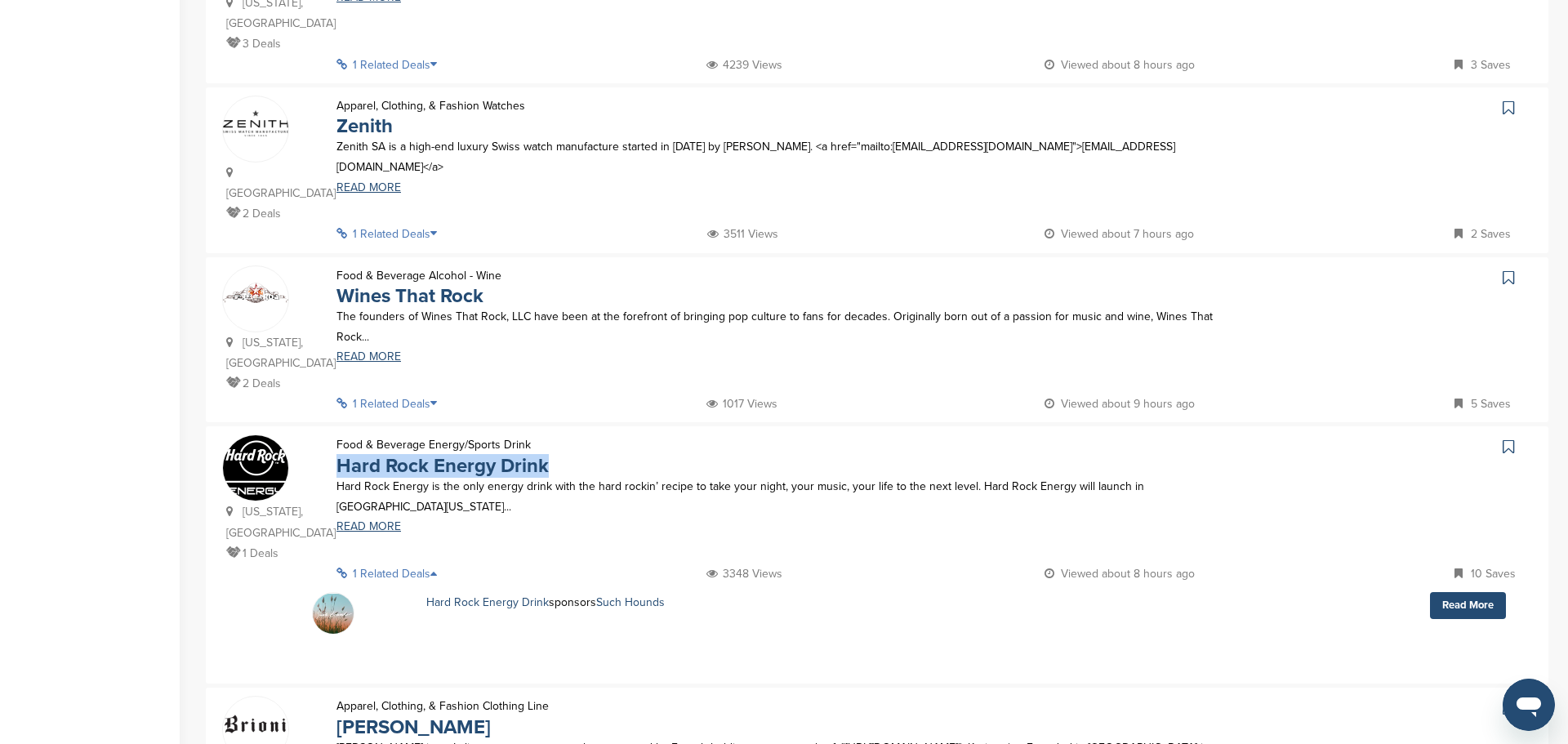
scroll to position [1136, 0]
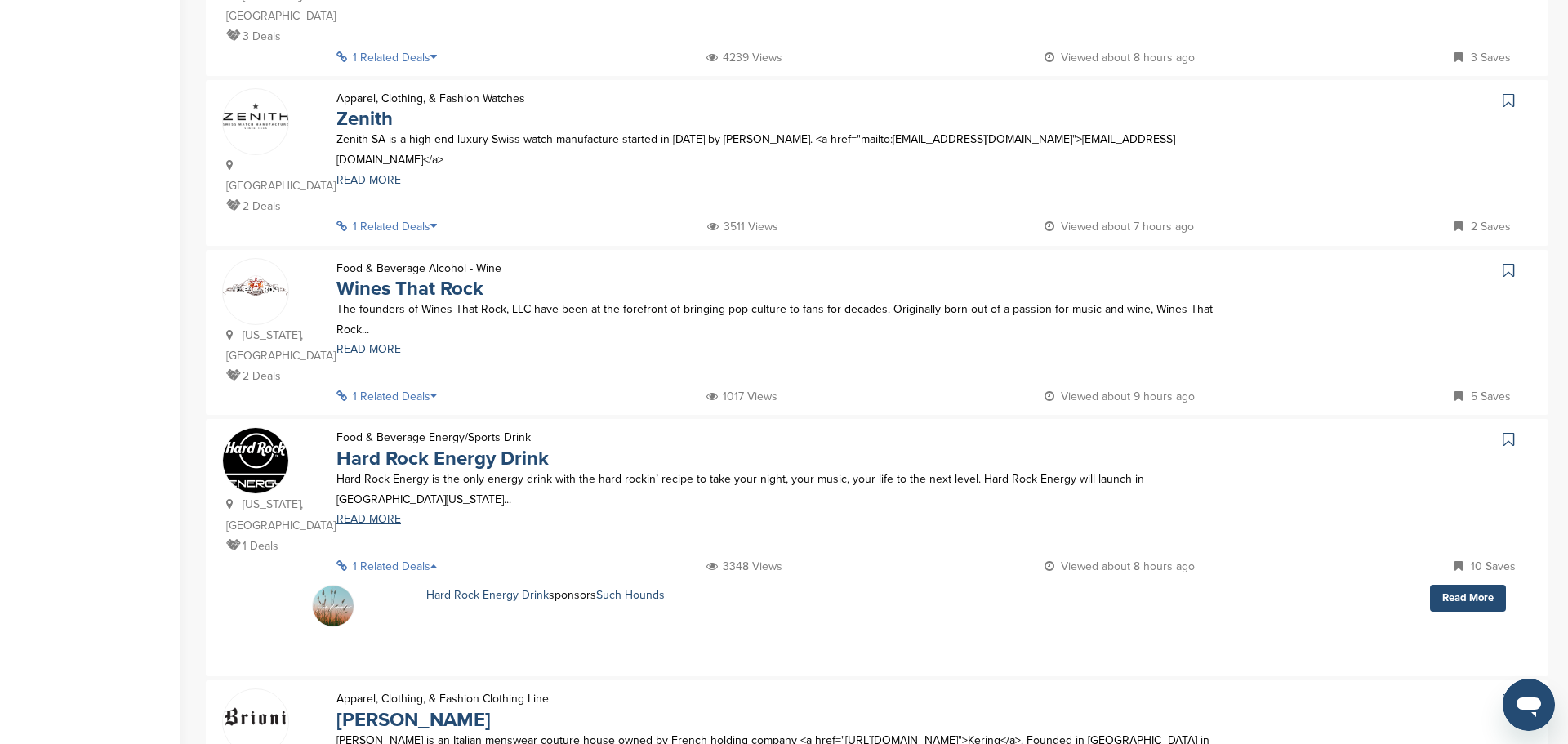
click at [437, 391] on icon at bounding box center [438, 396] width 16 height 11
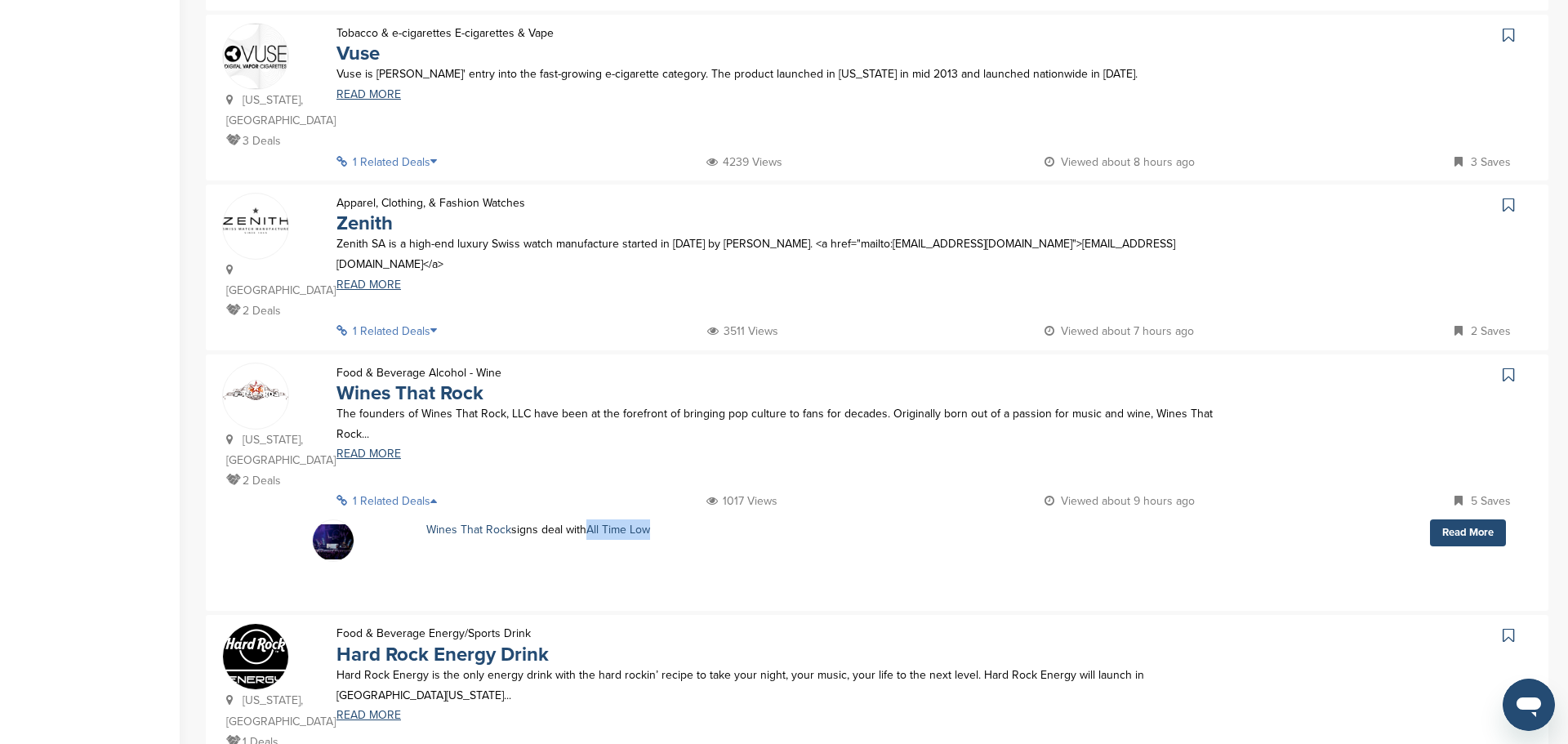
scroll to position [1030, 0]
click at [439, 326] on icon at bounding box center [438, 332] width 16 height 11
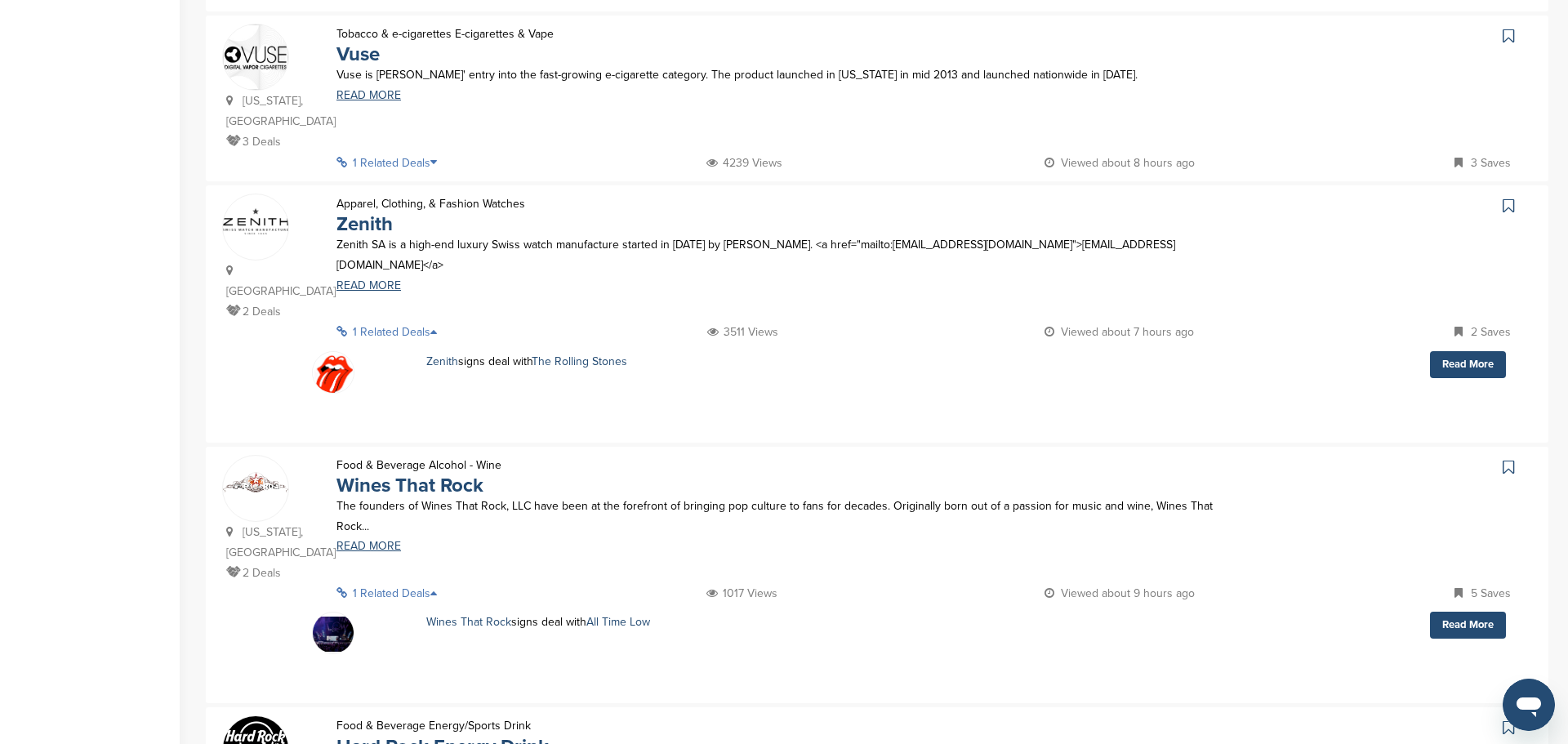
click at [439, 326] on icon at bounding box center [438, 332] width 16 height 11
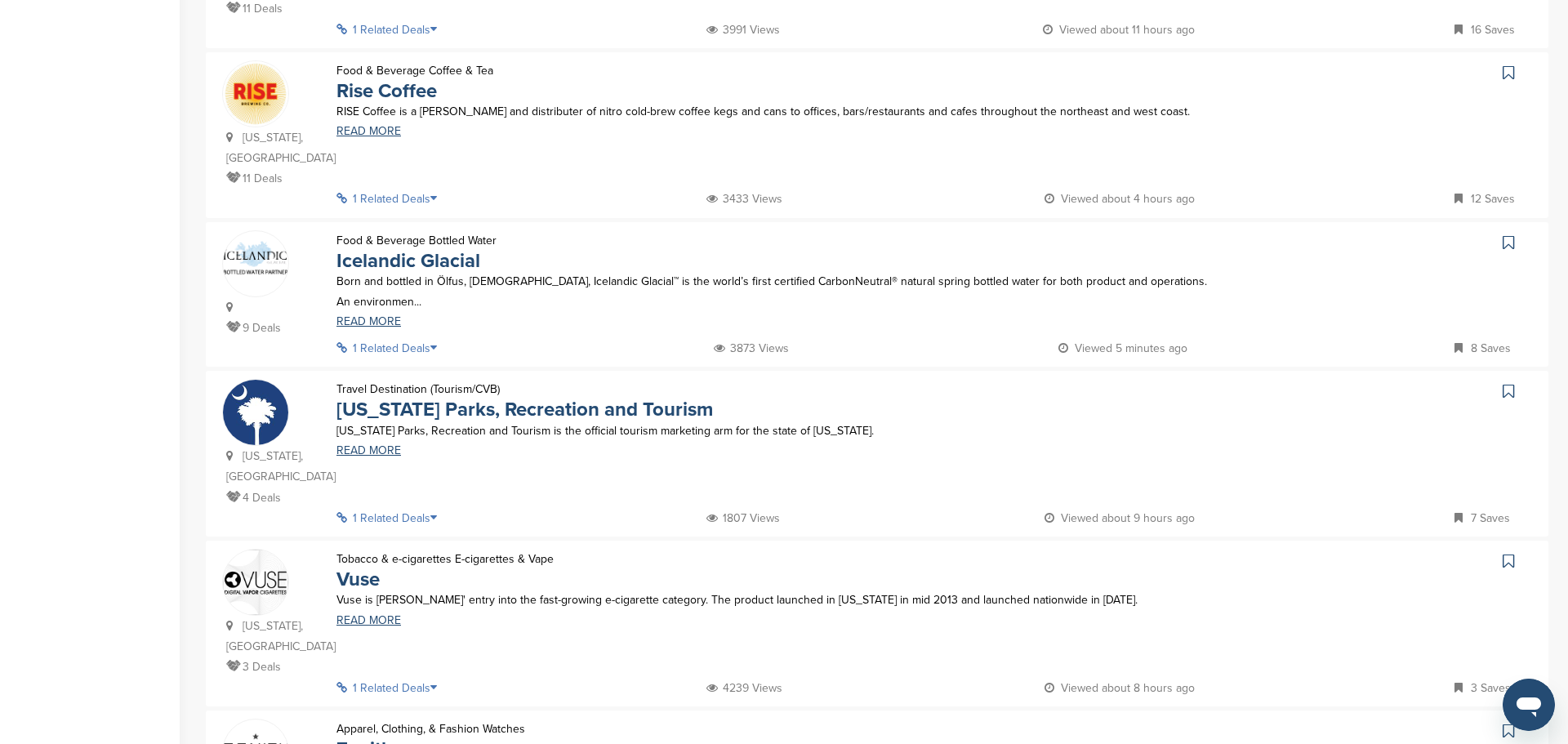
scroll to position [495, 0]
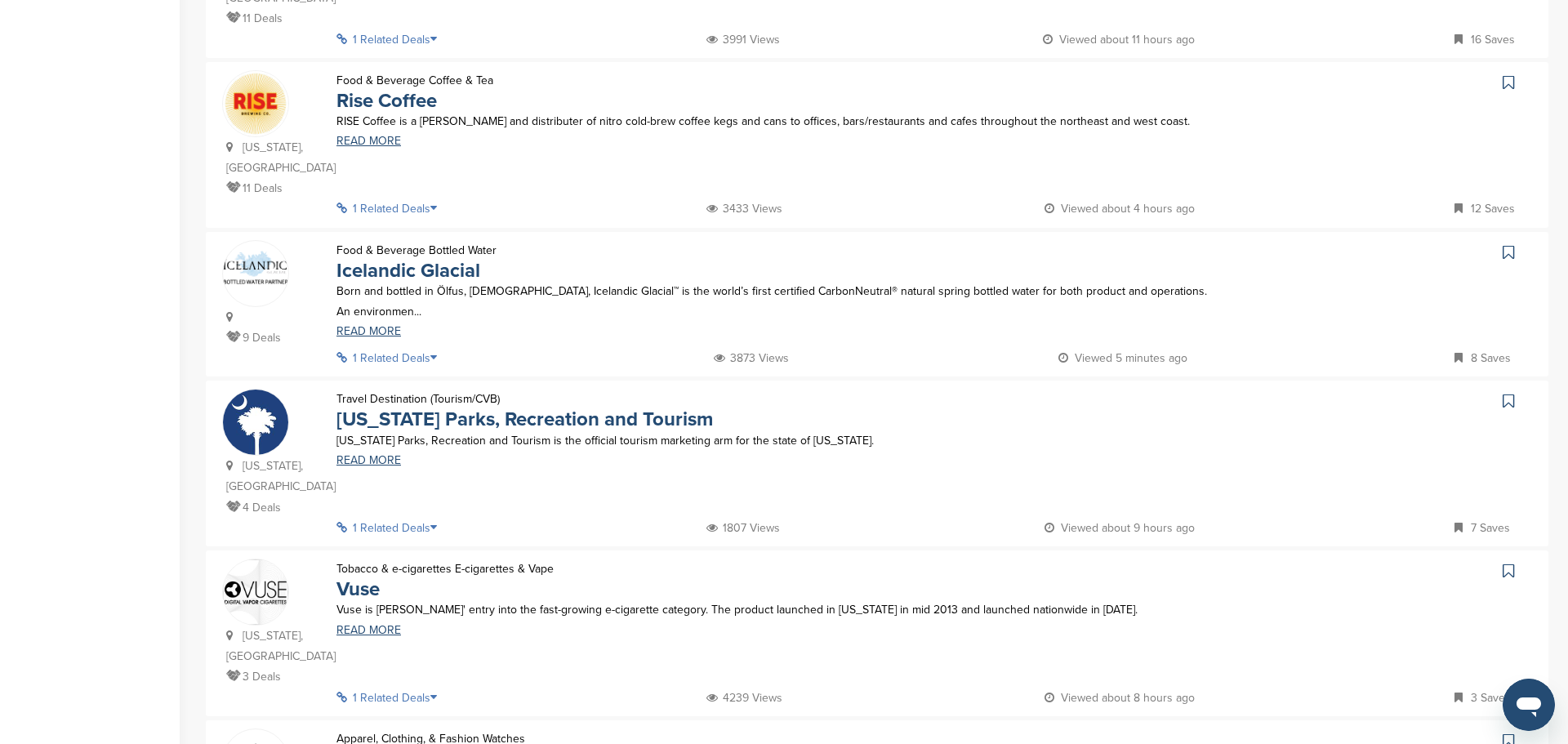
click at [437, 358] on icon at bounding box center [438, 358] width 16 height 11
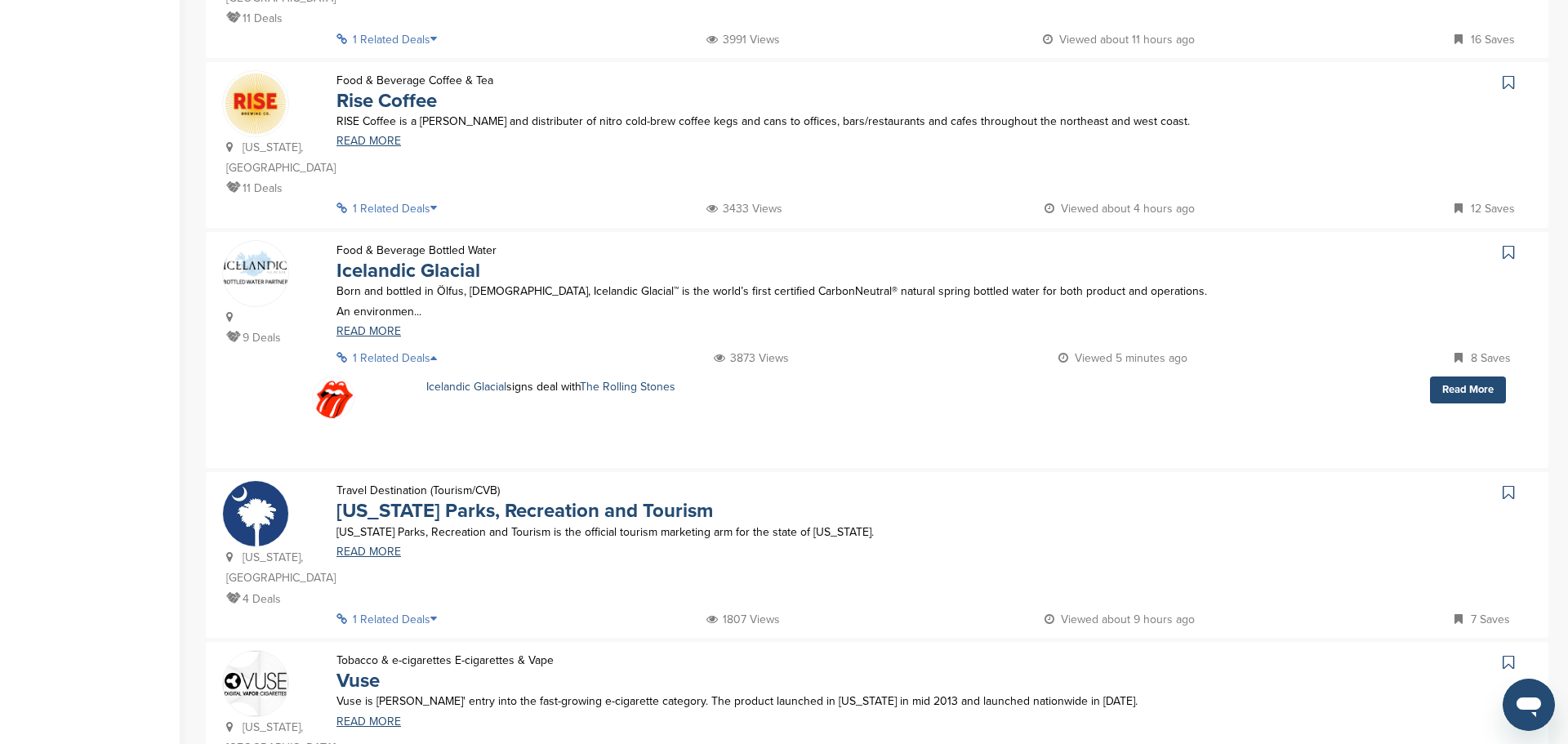
click at [437, 358] on icon at bounding box center [438, 358] width 16 height 11
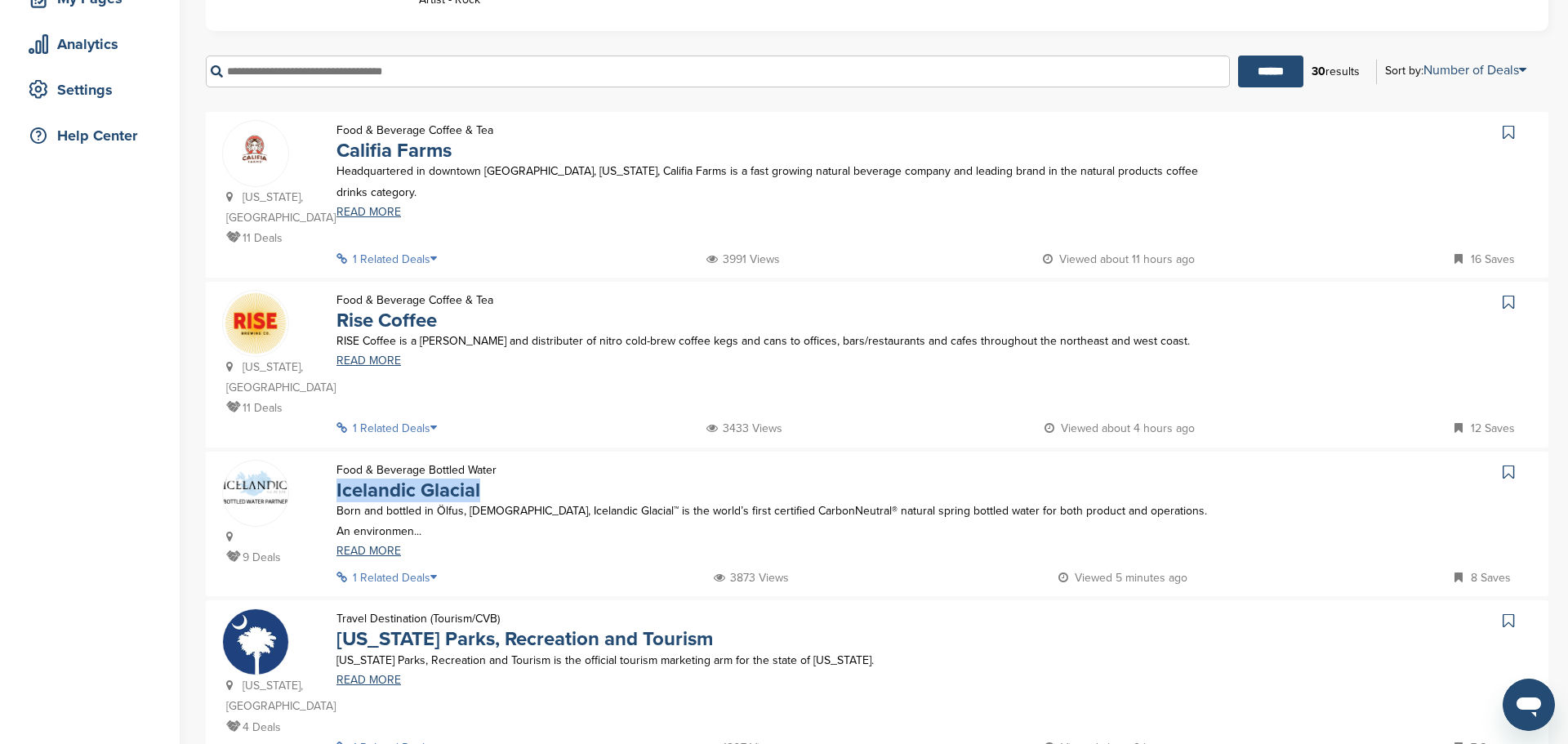
scroll to position [273, 0]
click at [435, 261] on icon at bounding box center [438, 261] width 16 height 11
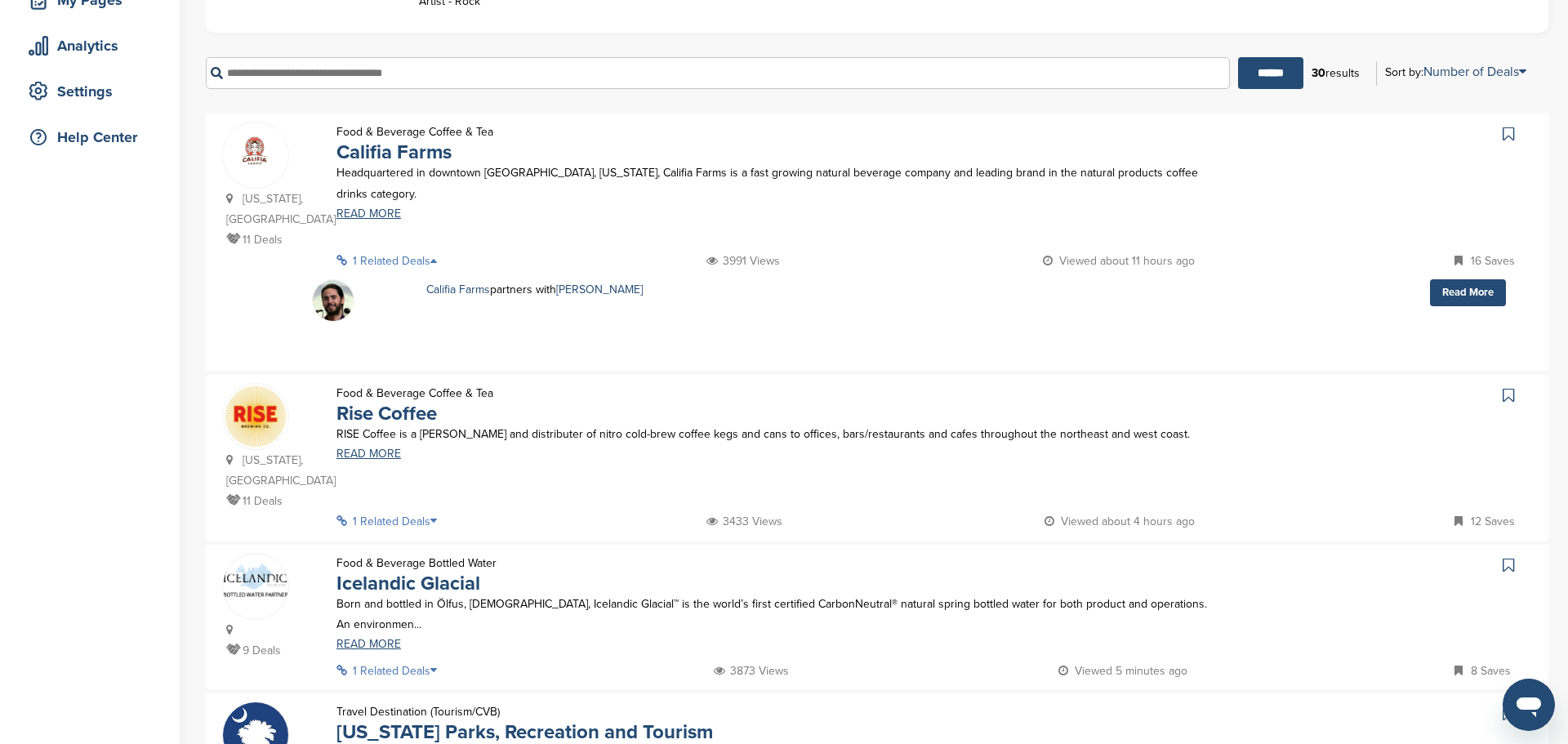
click at [435, 261] on icon at bounding box center [438, 261] width 16 height 11
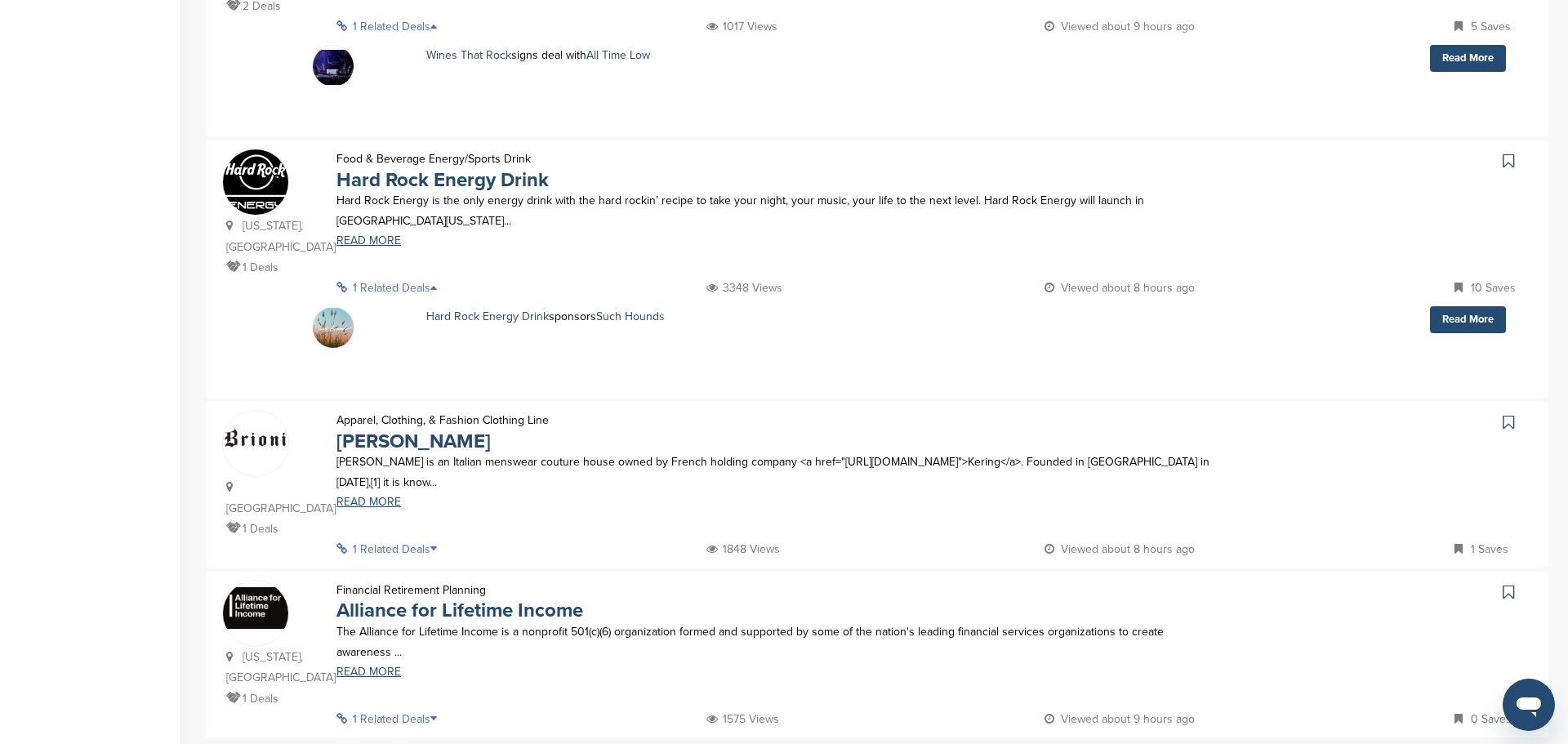
scroll to position [1900, 0]
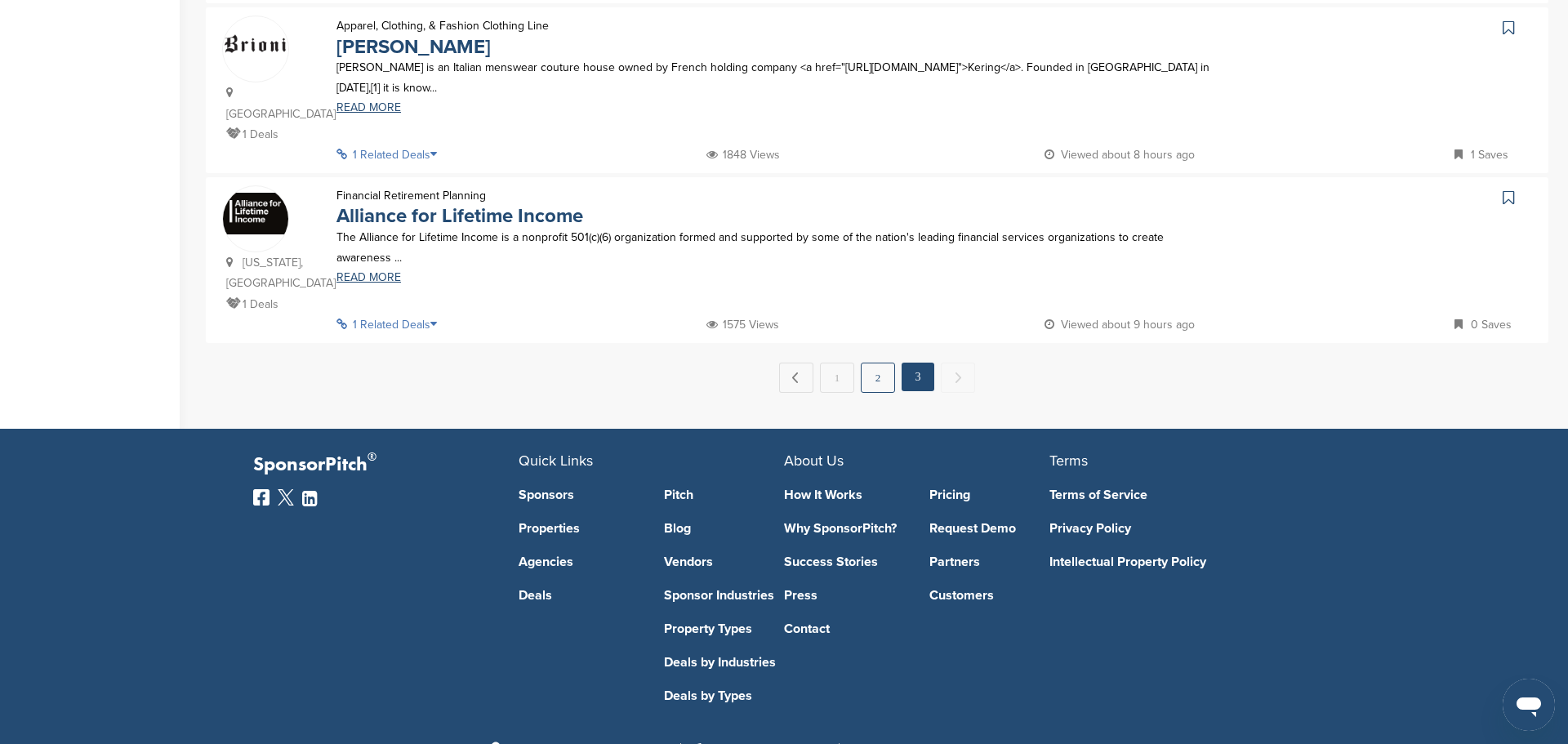
click at [883, 363] on link "2" at bounding box center [878, 378] width 34 height 30
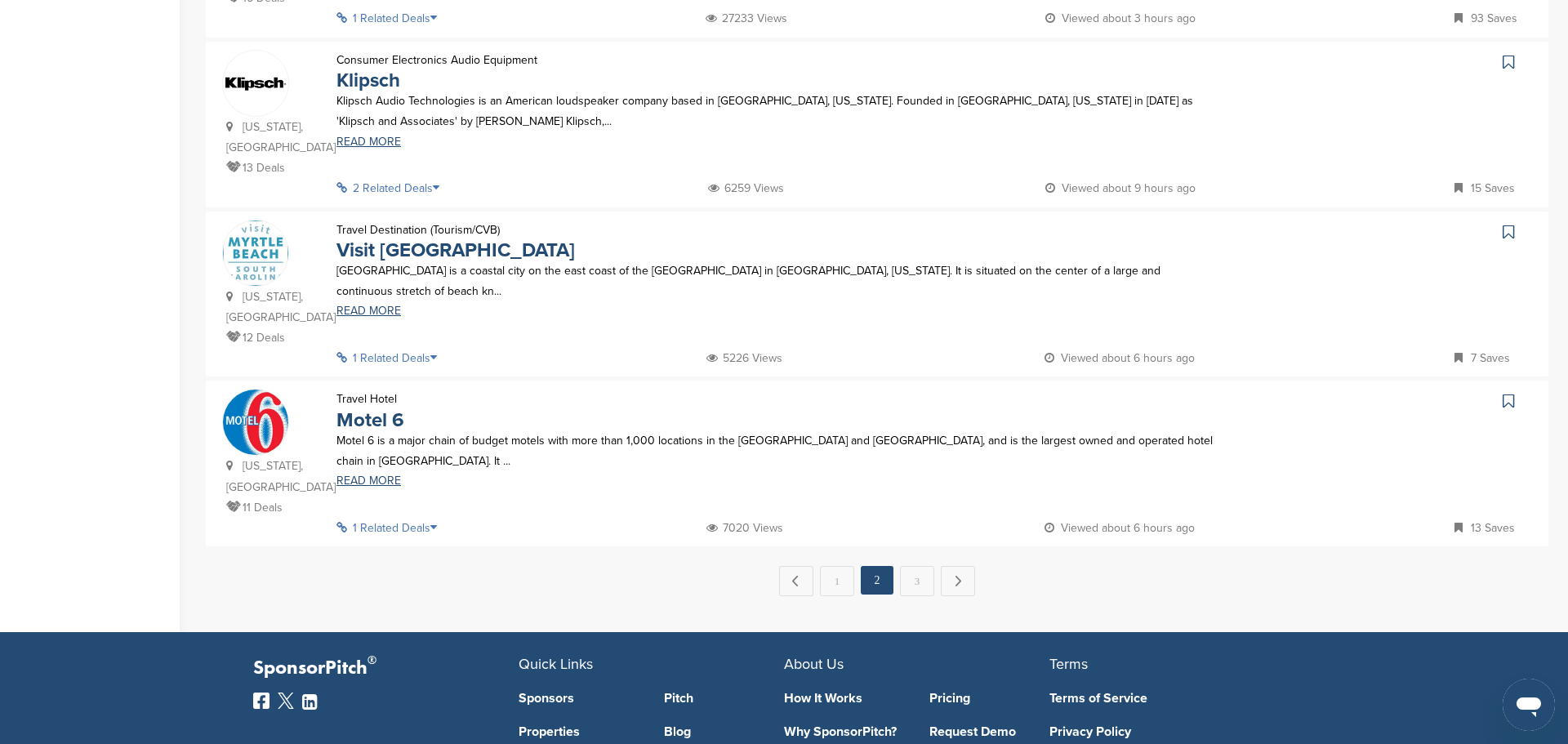
scroll to position [1545, 0]
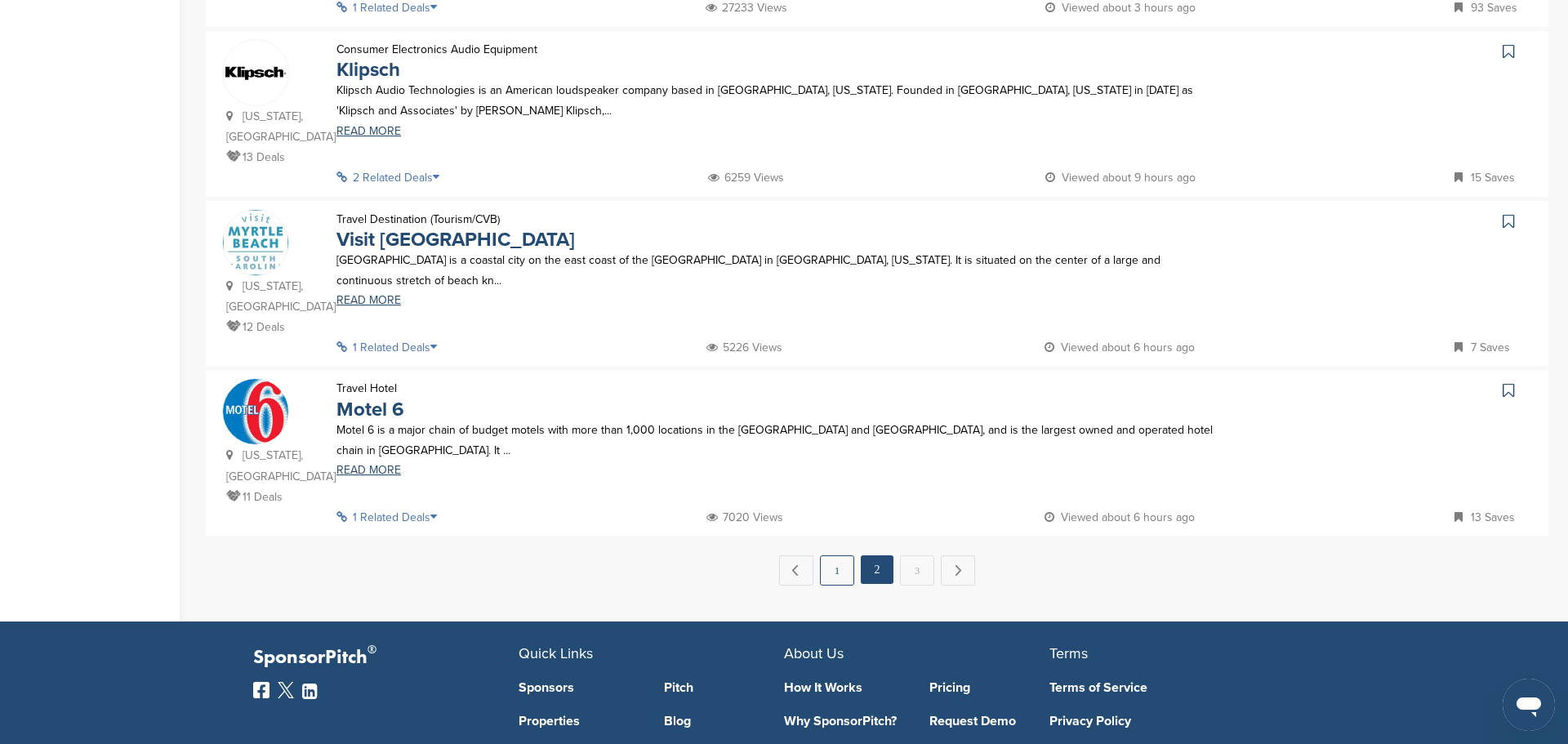
click at [829, 555] on link "1" at bounding box center [837, 571] width 34 height 30
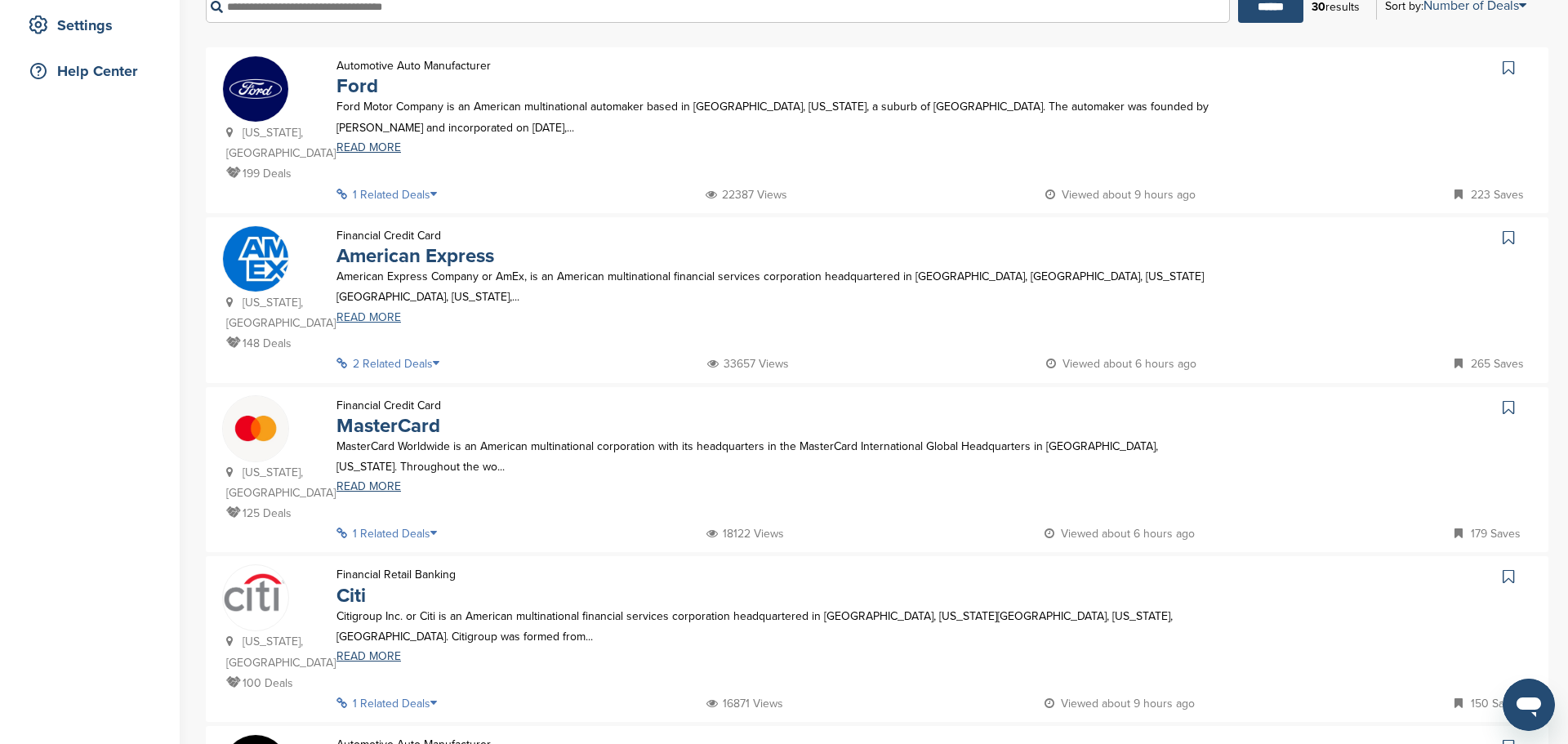
scroll to position [370, 0]
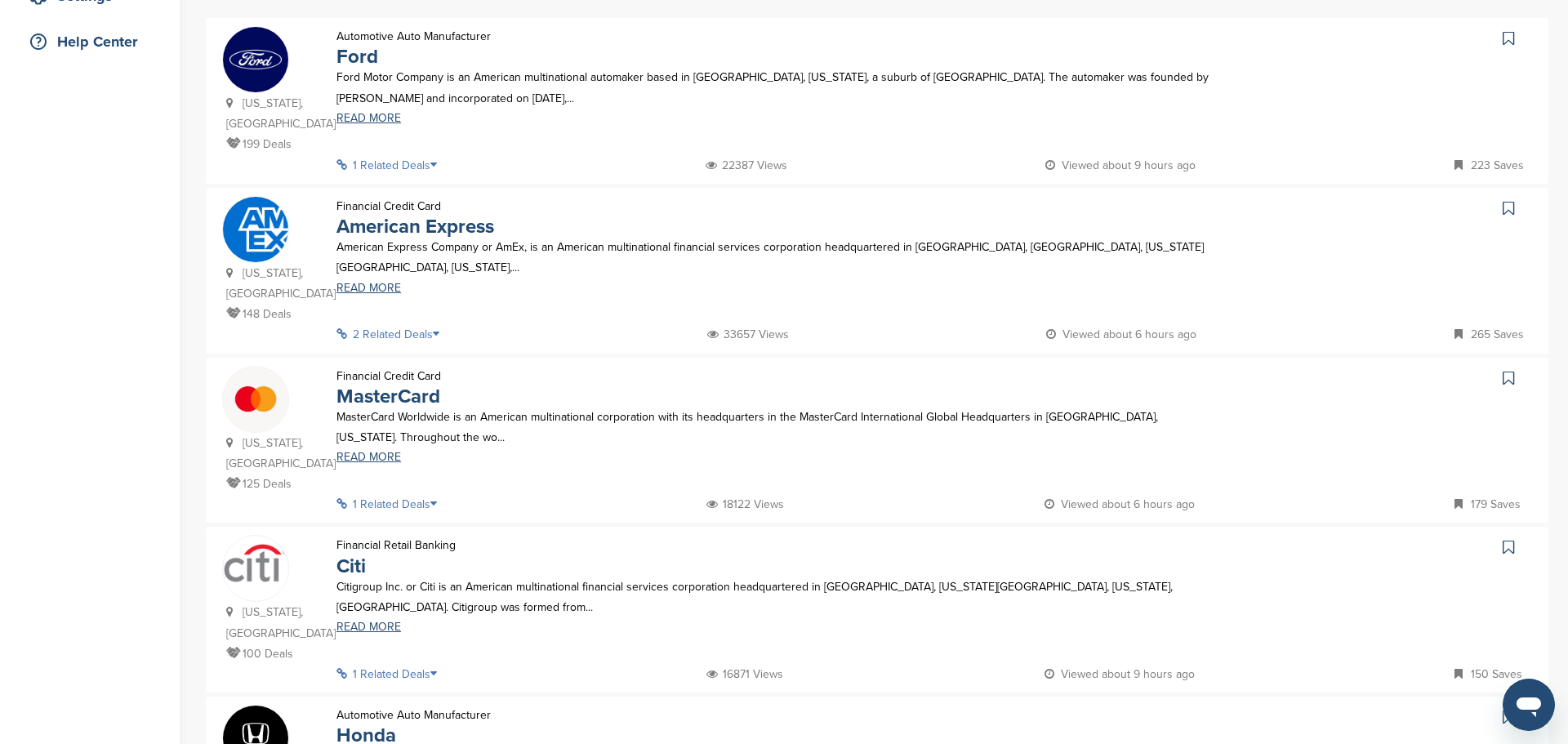
click at [439, 329] on icon at bounding box center [441, 334] width 16 height 11
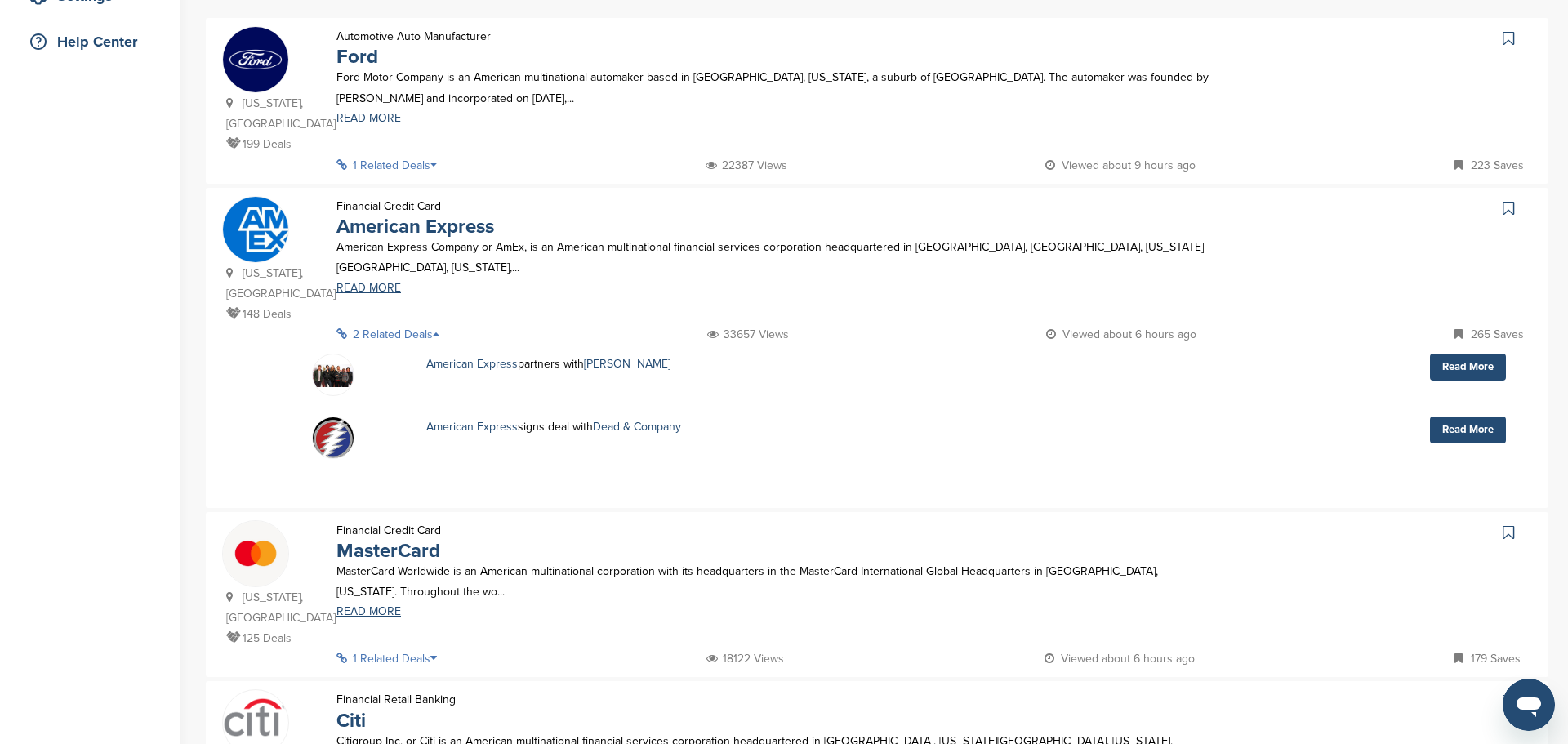
click at [439, 329] on icon at bounding box center [441, 334] width 16 height 11
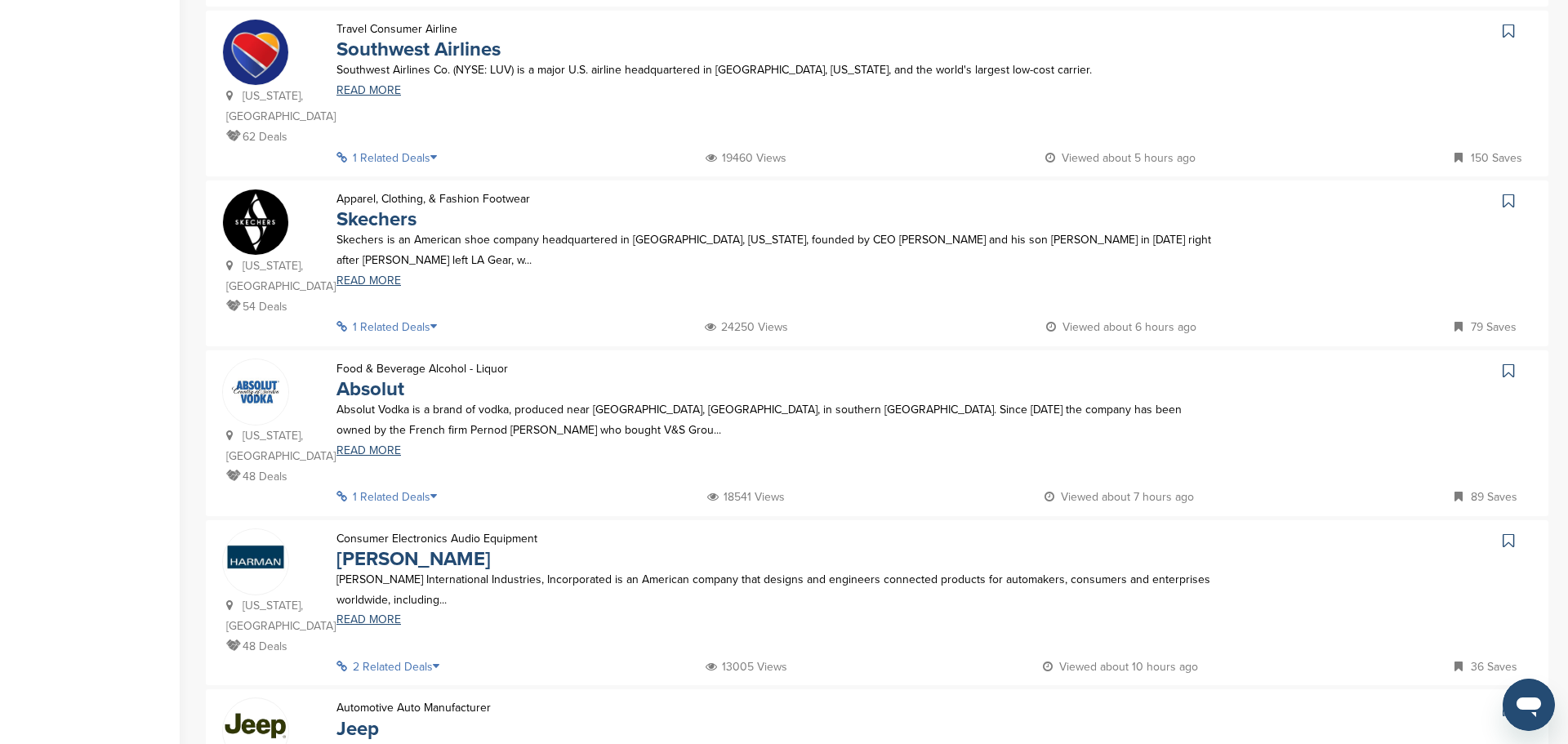
scroll to position [1229, 0]
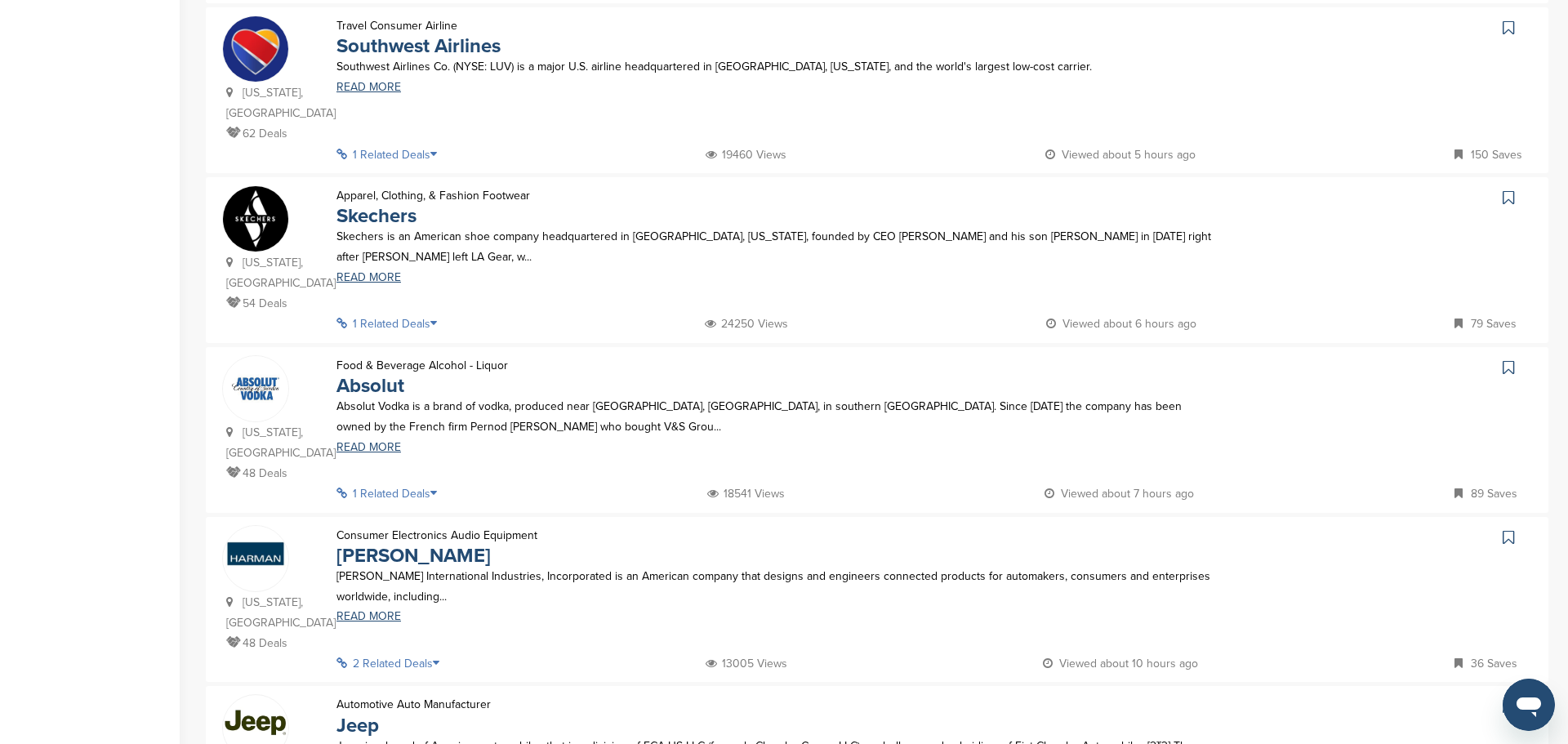
click at [435, 318] on icon at bounding box center [438, 324] width 16 height 11
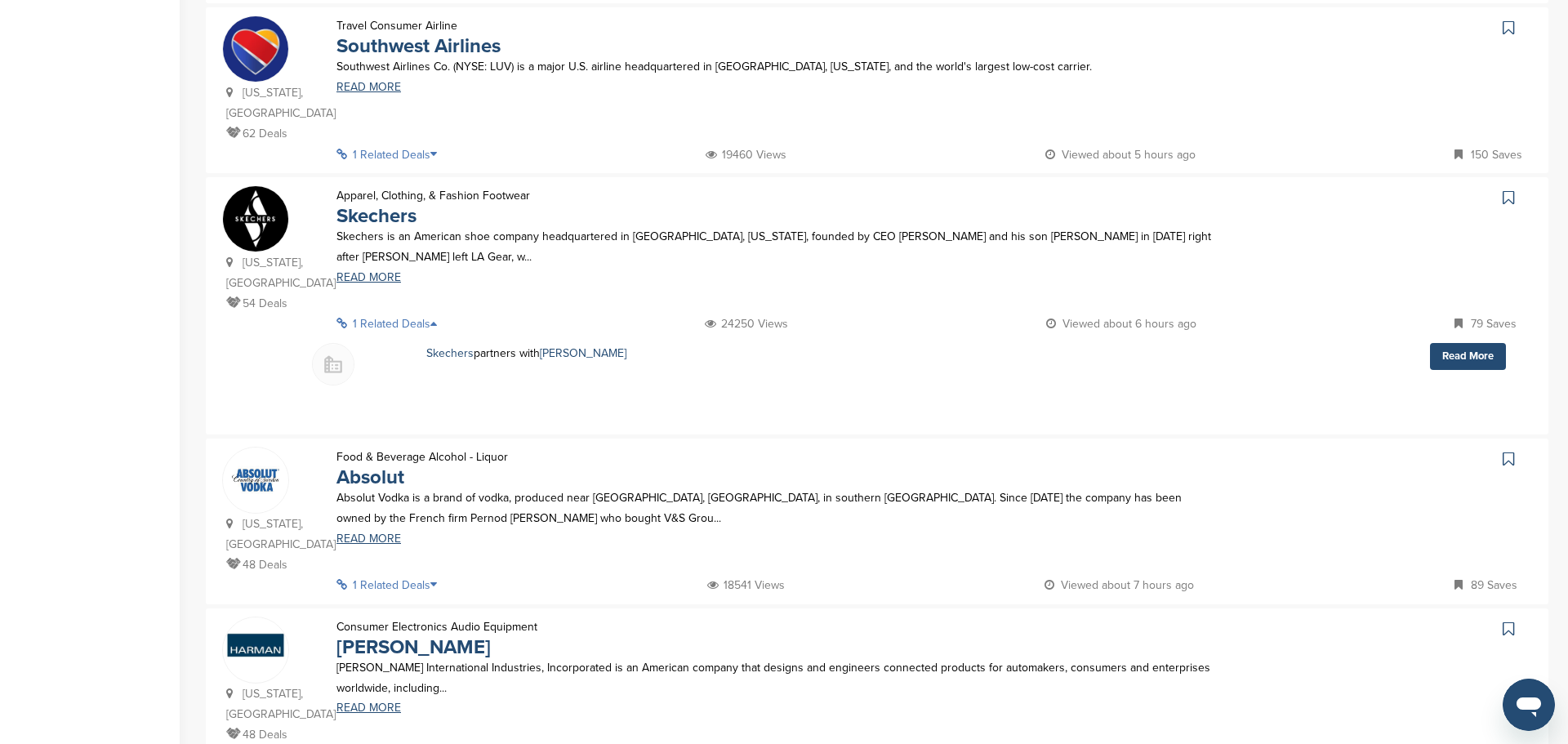
click at [435, 318] on icon at bounding box center [438, 324] width 16 height 11
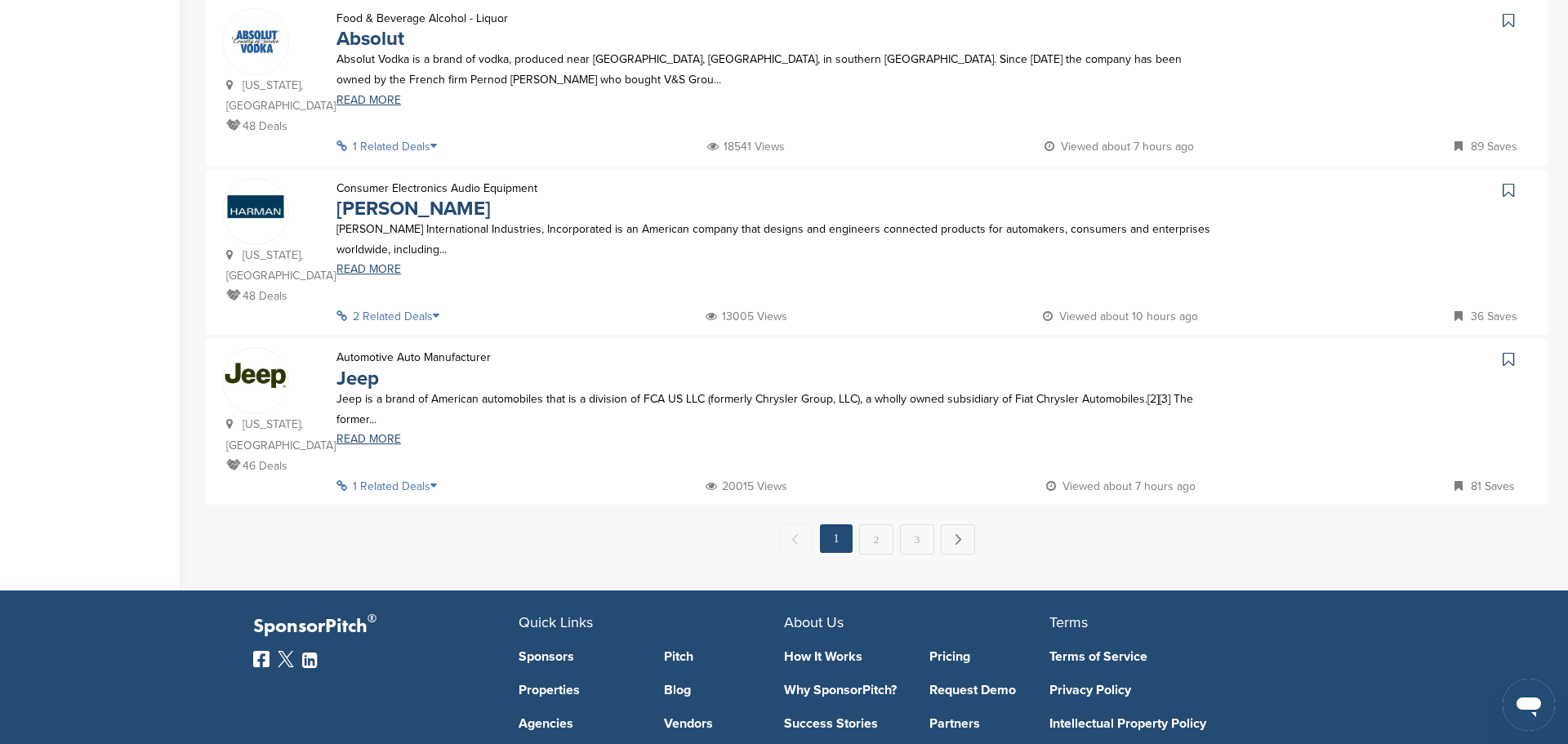
scroll to position [1608, 0]
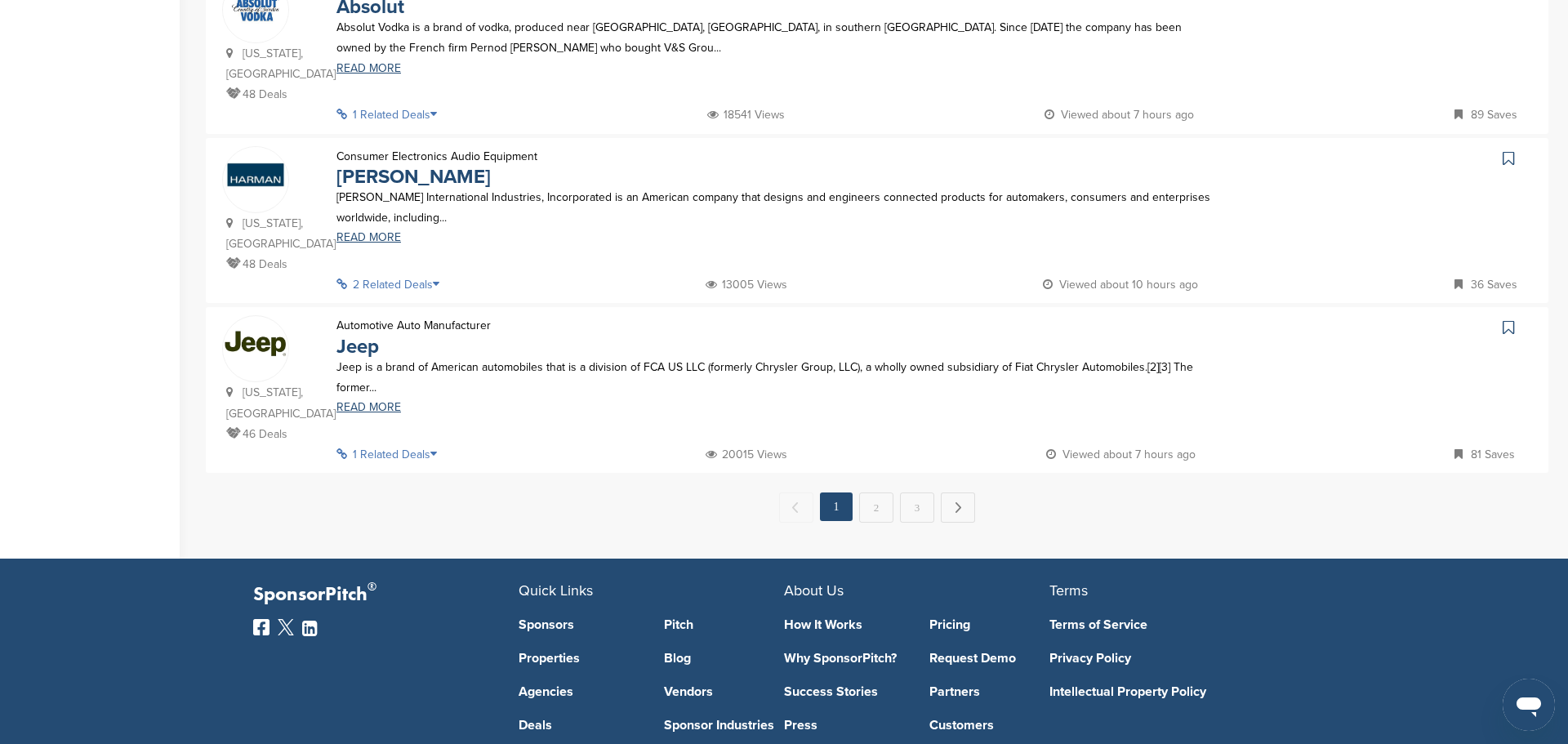
click at [437, 449] on icon at bounding box center [438, 454] width 16 height 11
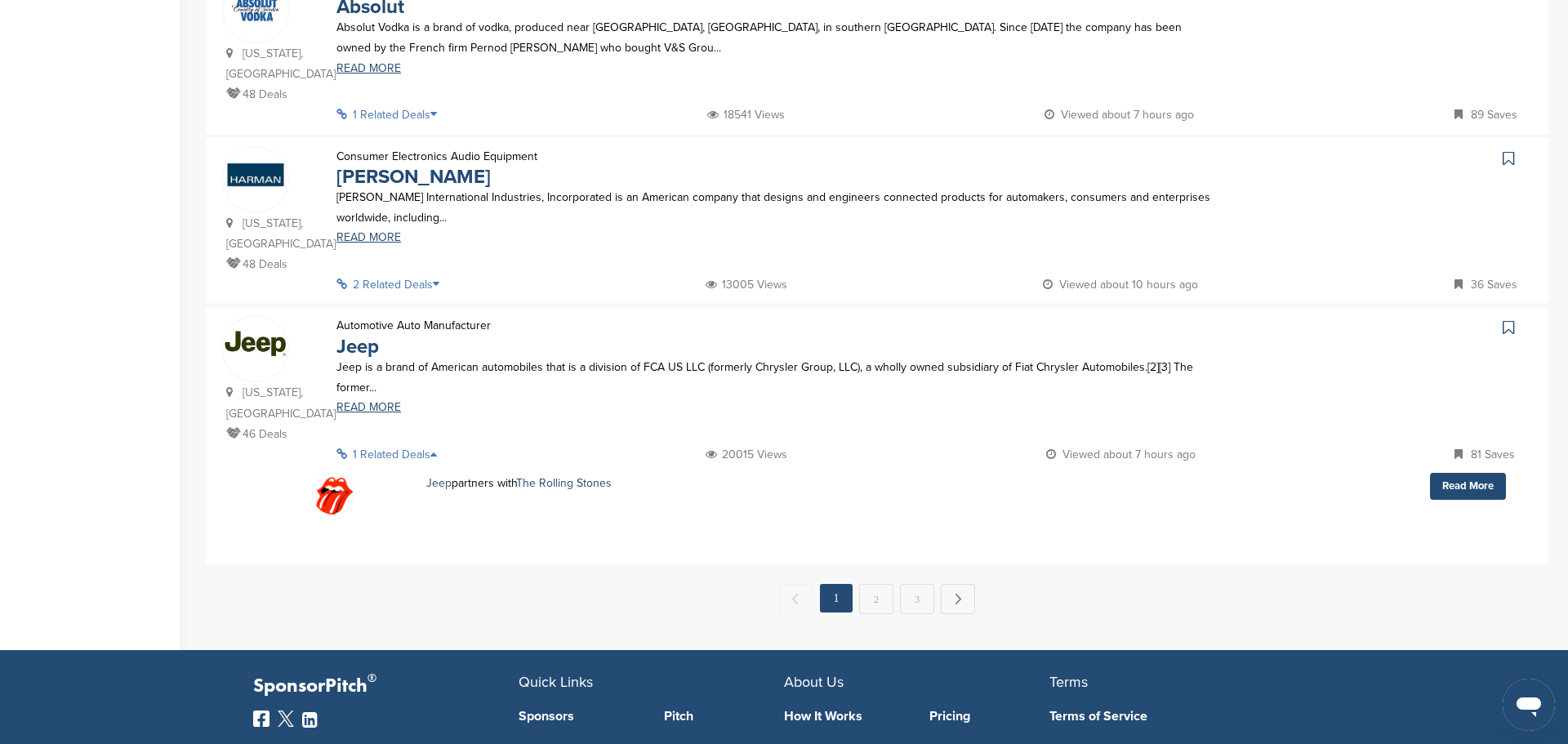
click at [437, 449] on icon at bounding box center [438, 454] width 16 height 11
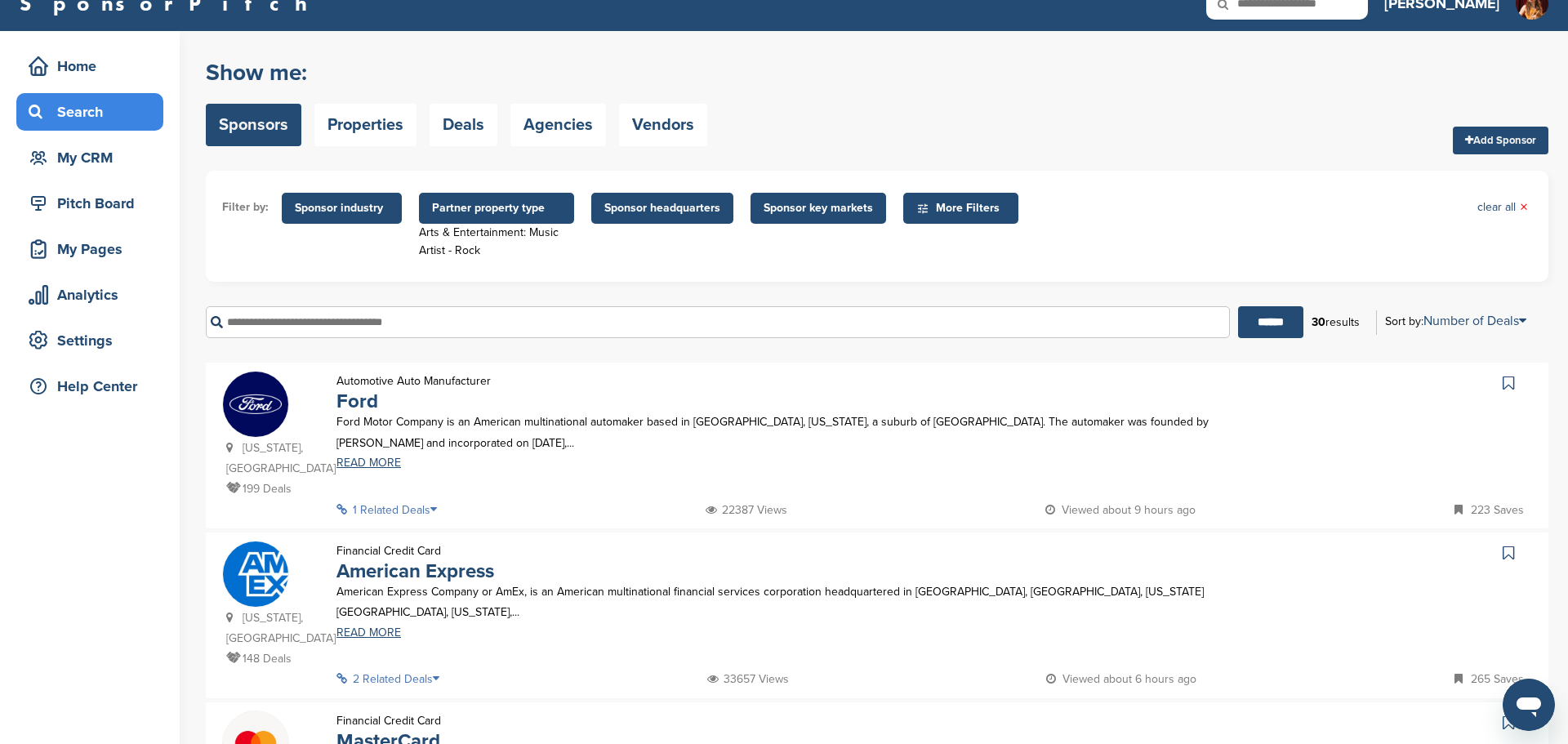
scroll to position [0, 0]
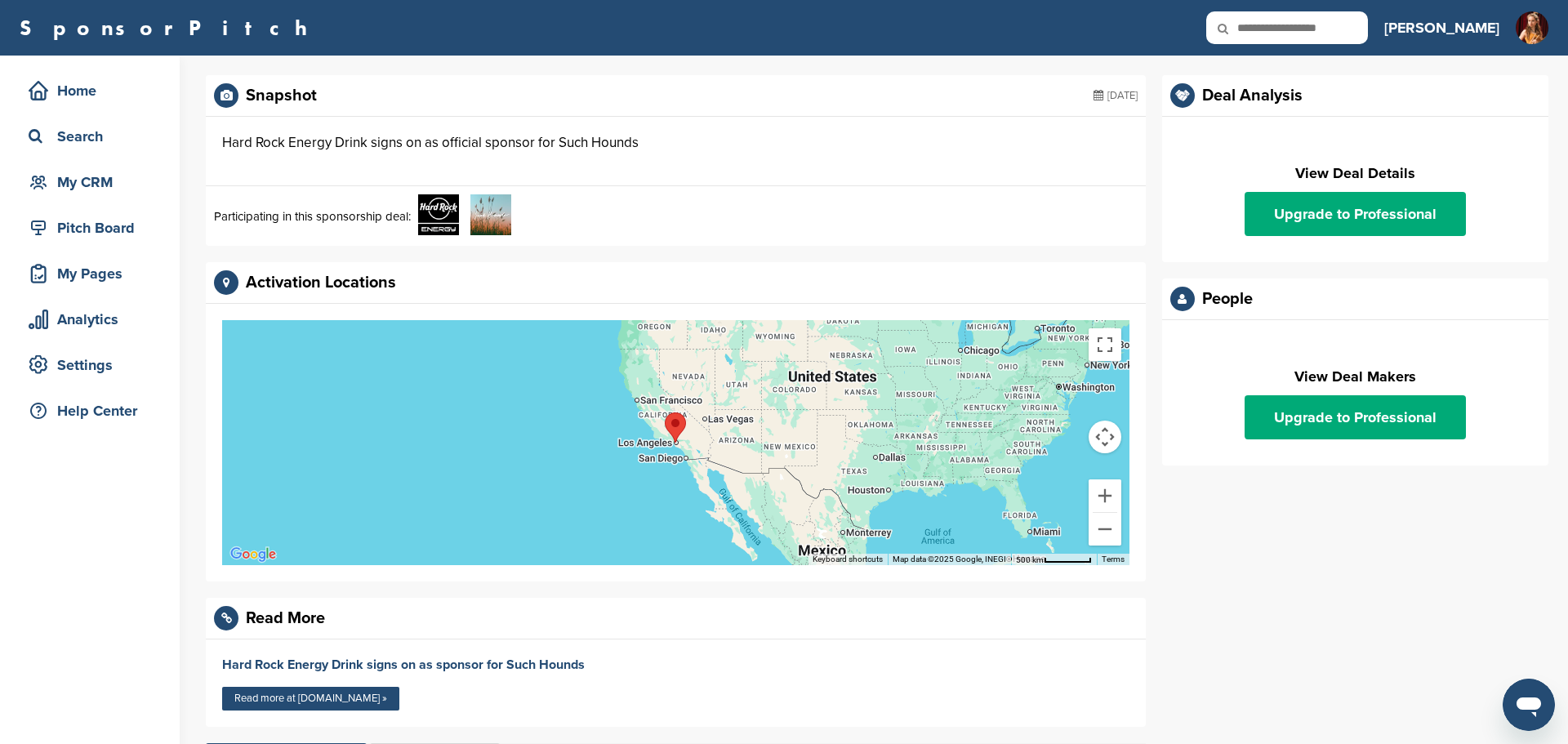
click at [489, 212] on img at bounding box center [490, 214] width 41 height 41
